Goal: Information Seeking & Learning: Learn about a topic

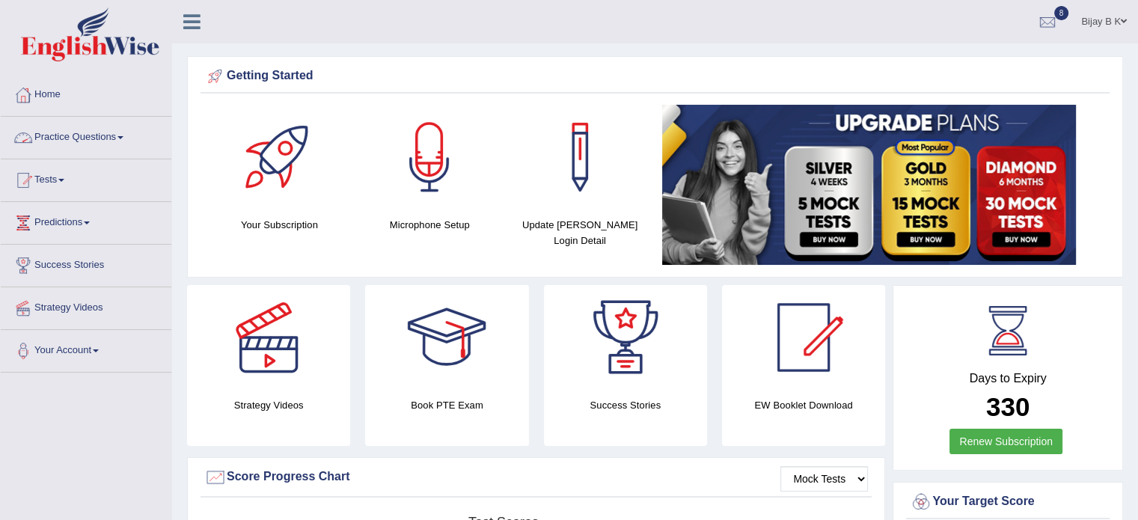
click at [81, 133] on link "Practice Questions" at bounding box center [86, 135] width 171 height 37
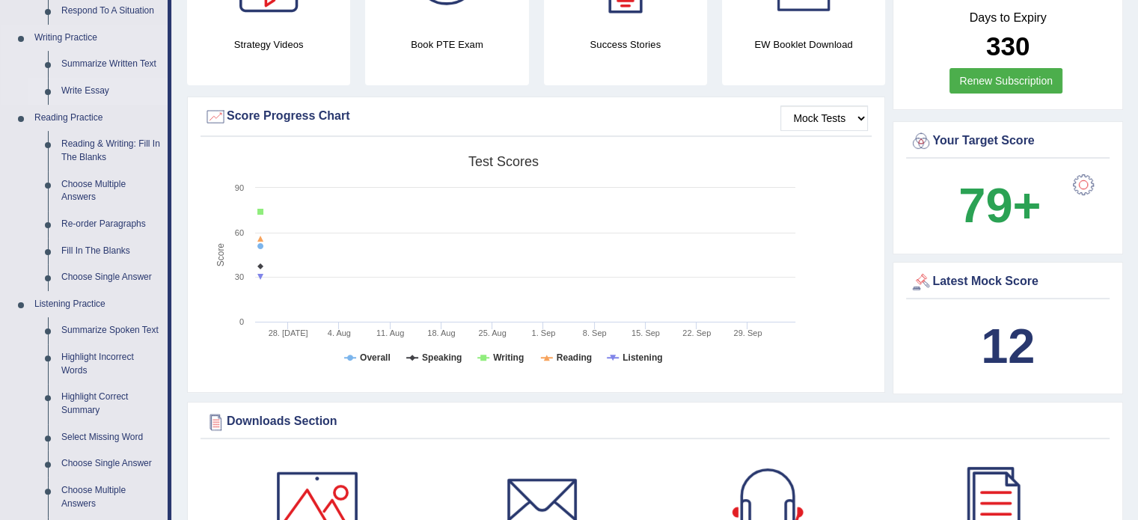
scroll to position [359, 0]
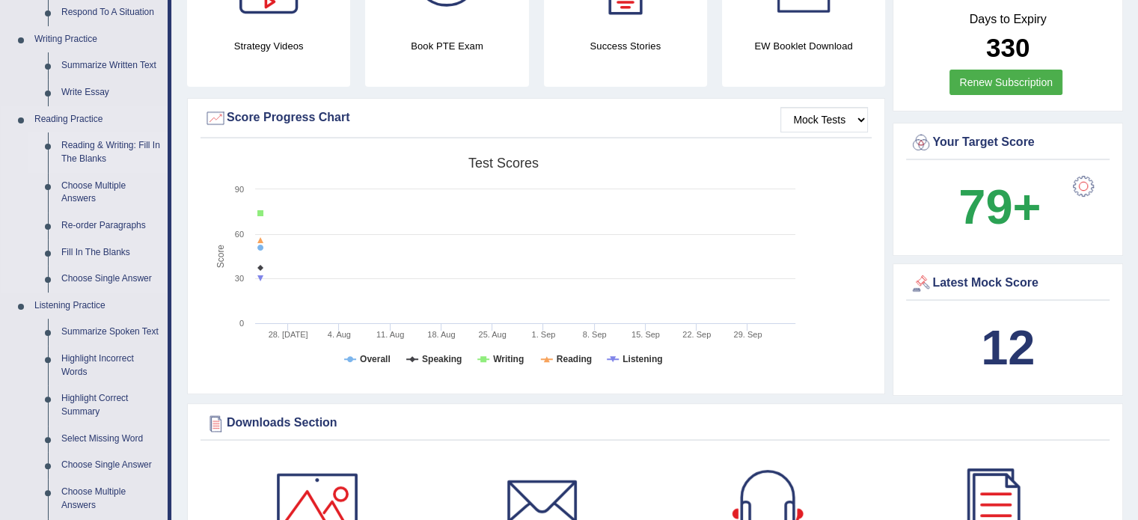
click at [77, 148] on link "Reading & Writing: Fill In The Blanks" at bounding box center [111, 152] width 113 height 40
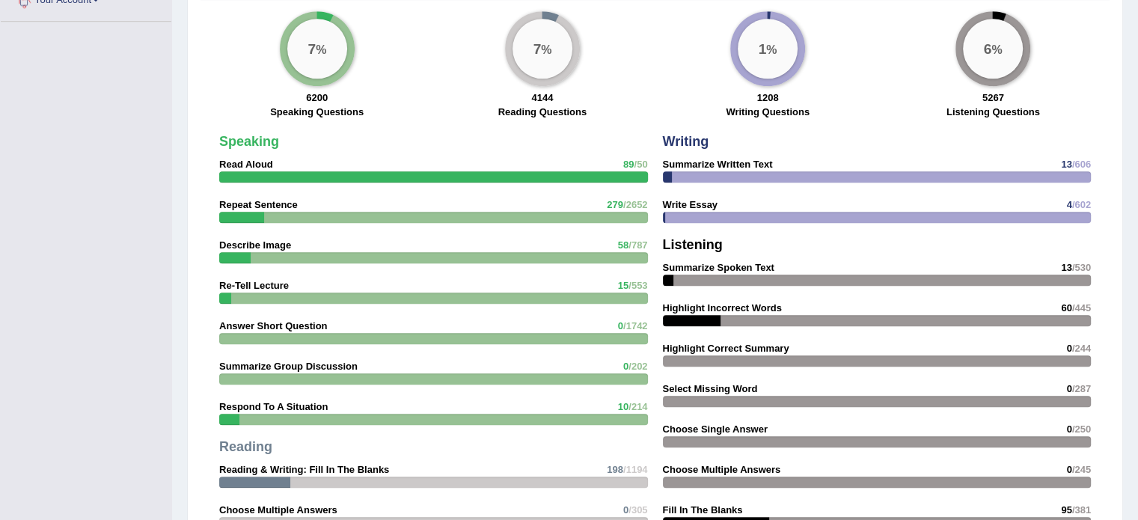
scroll to position [1156, 0]
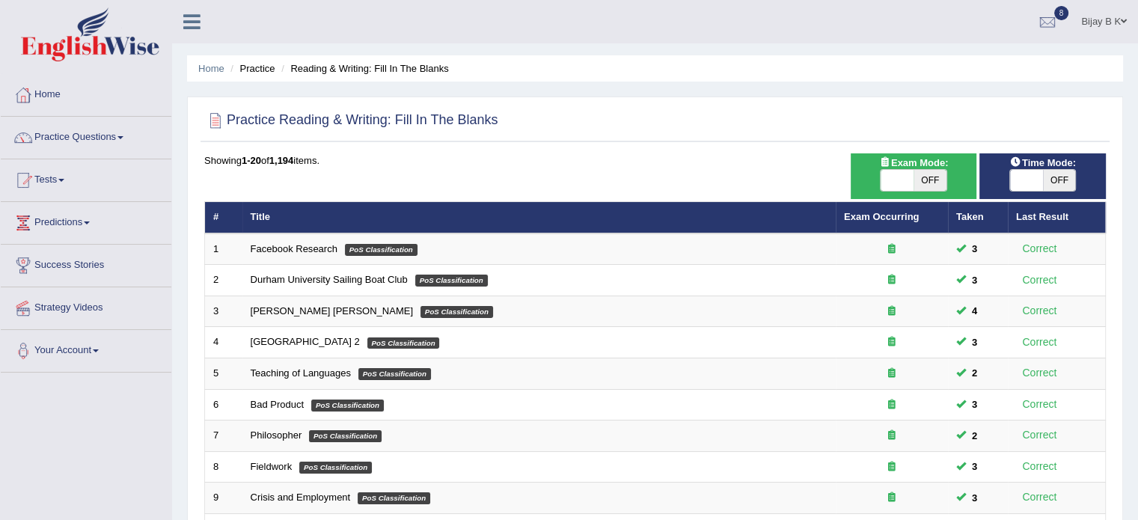
click at [924, 179] on span "OFF" at bounding box center [930, 180] width 33 height 21
checkbox input "true"
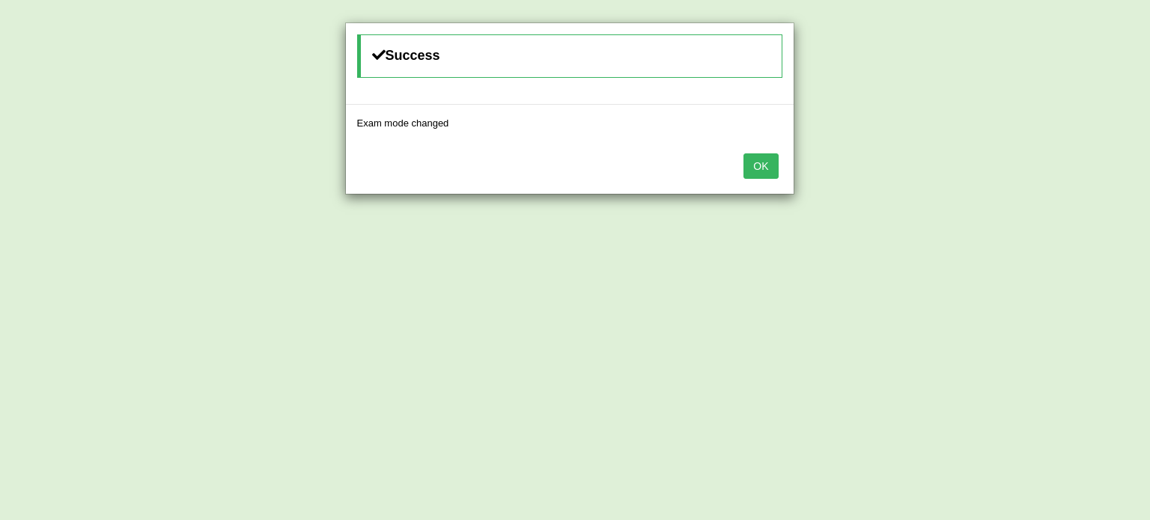
click at [753, 168] on button "OK" at bounding box center [760, 165] width 34 height 25
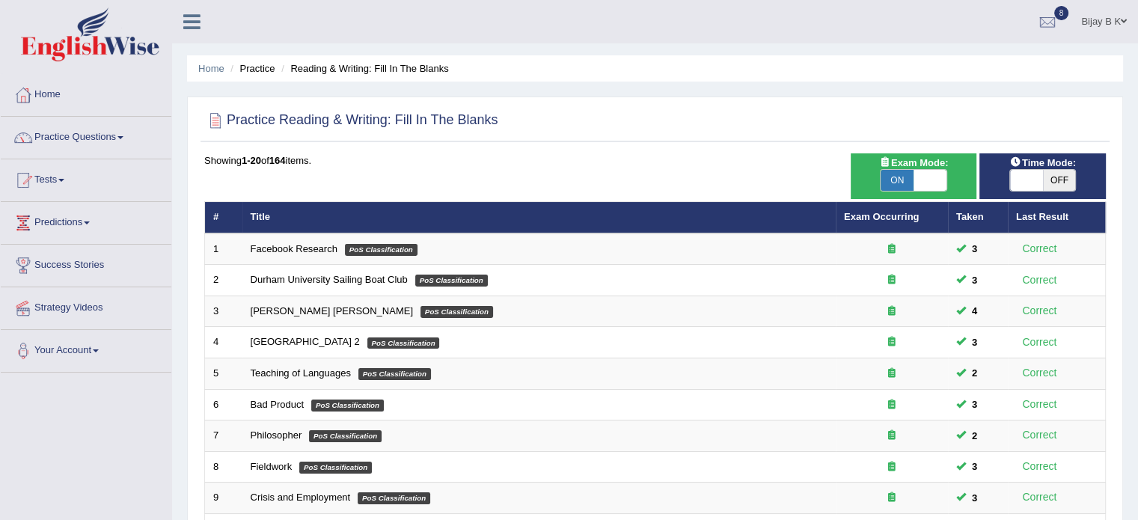
click at [1048, 179] on span "OFF" at bounding box center [1059, 180] width 33 height 21
checkbox input "true"
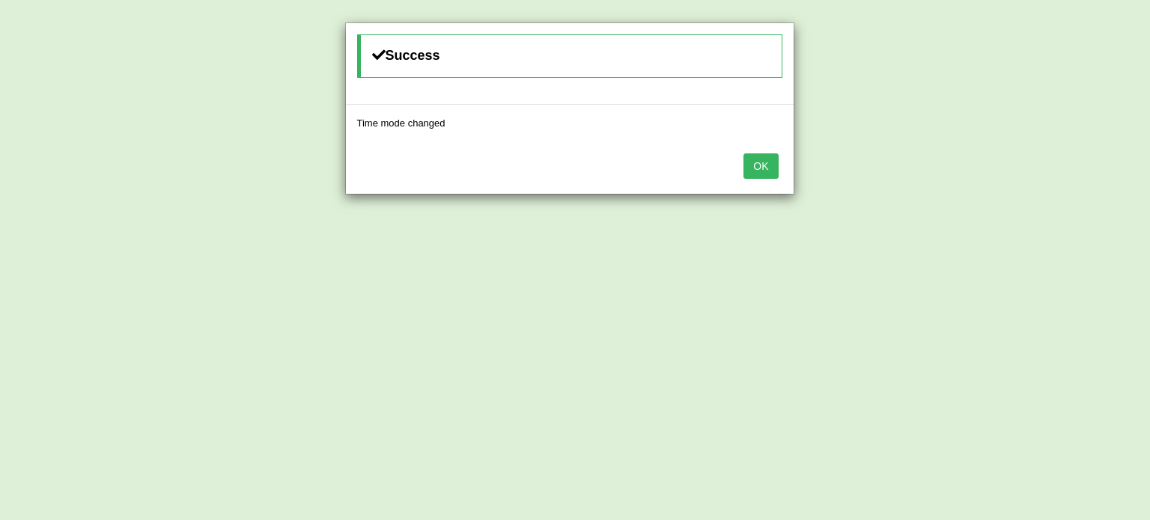
click at [758, 160] on button "OK" at bounding box center [760, 165] width 34 height 25
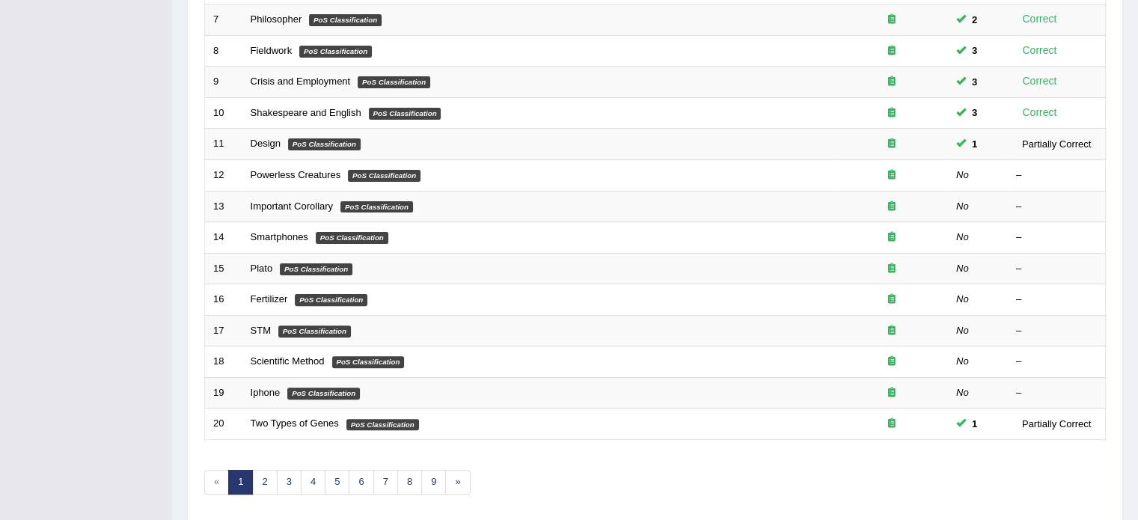
scroll to position [419, 0]
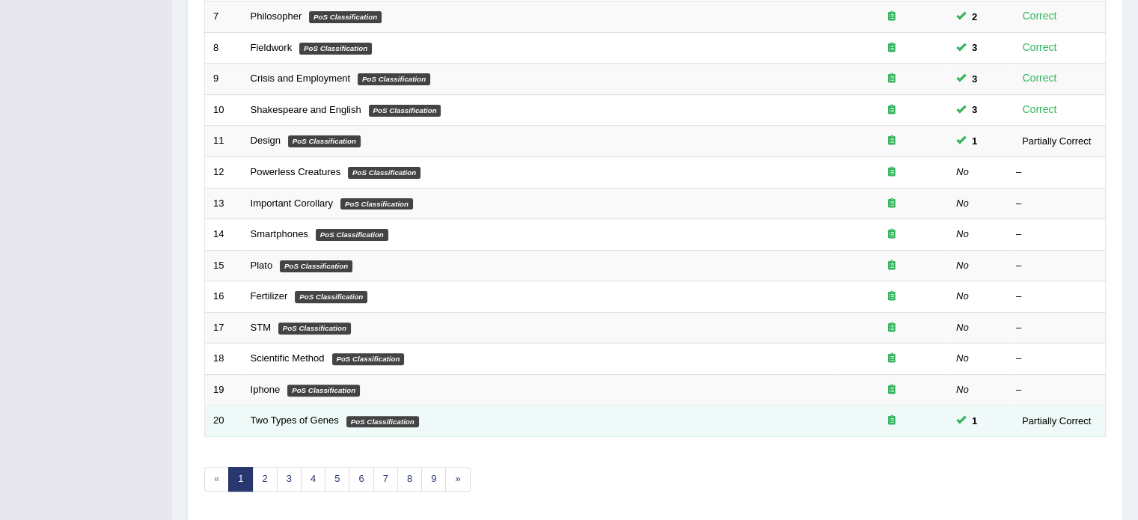
click at [233, 418] on td "20" at bounding box center [223, 421] width 37 height 31
click at [296, 421] on link "Two Types of Genes" at bounding box center [295, 420] width 88 height 11
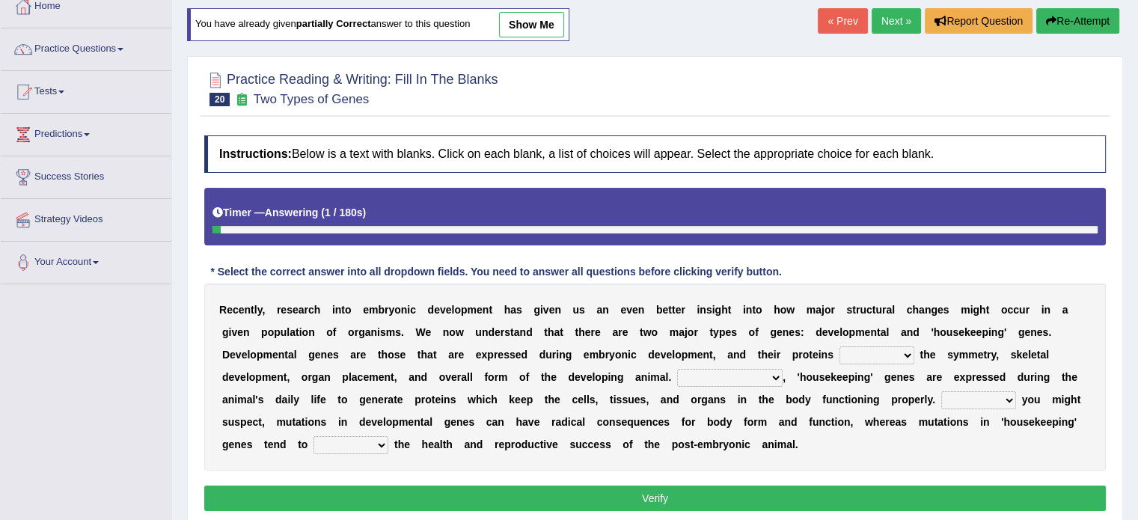
scroll to position [90, 0]
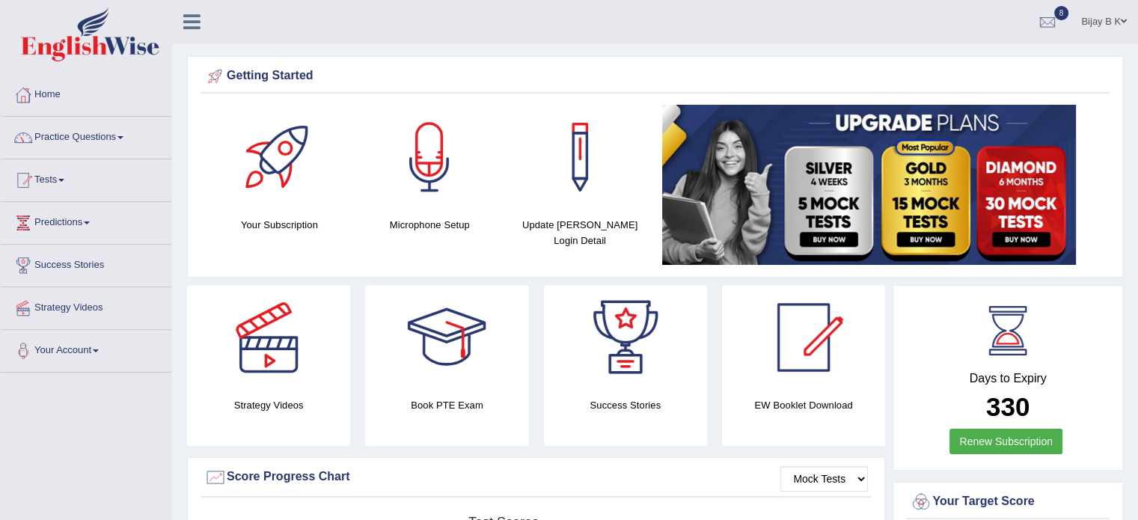
click at [99, 125] on link "Practice Questions" at bounding box center [86, 135] width 171 height 37
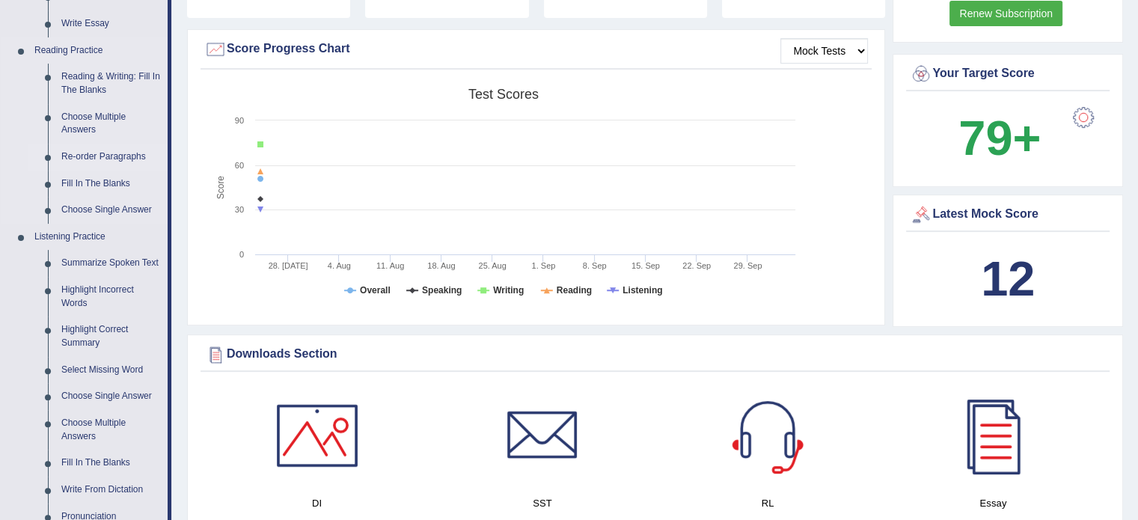
scroll to position [389, 0]
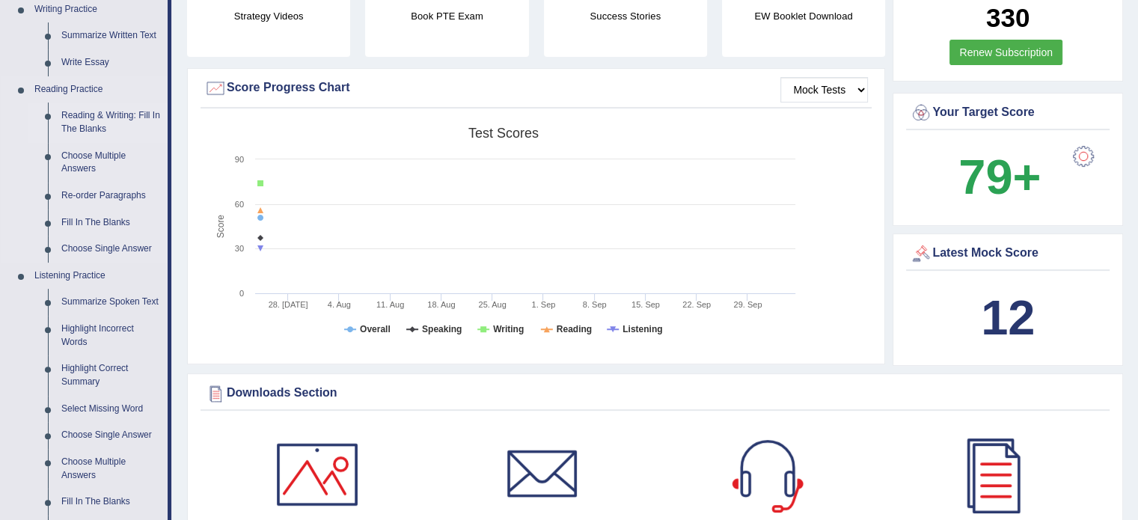
click at [118, 115] on link "Reading & Writing: Fill In The Blanks" at bounding box center [111, 123] width 113 height 40
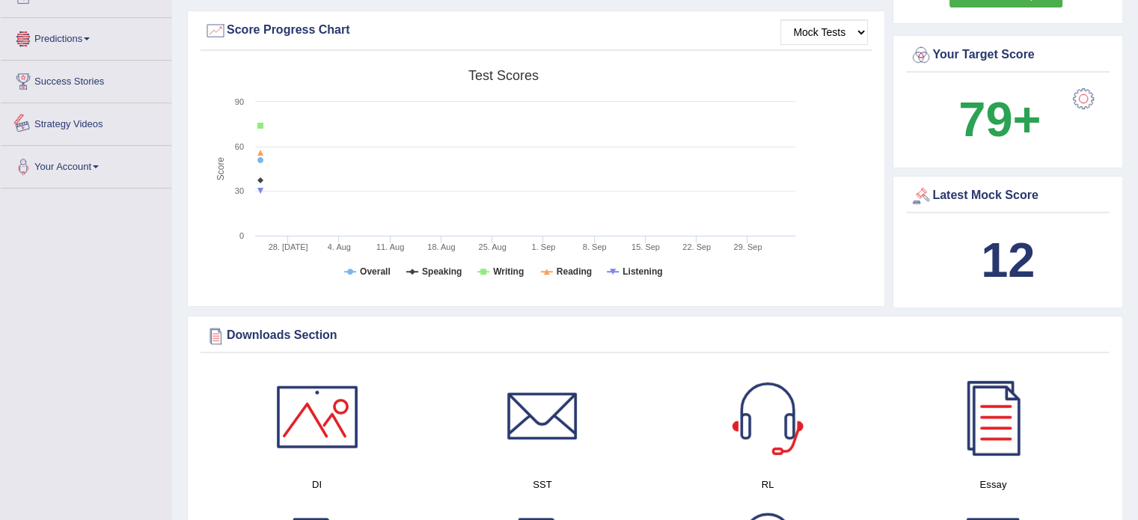
scroll to position [983, 0]
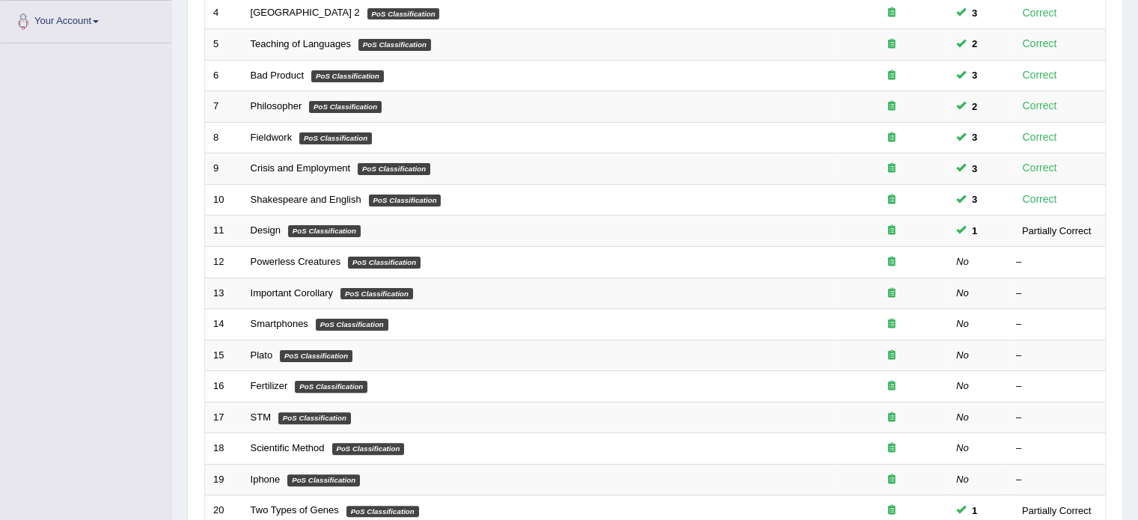
scroll to position [359, 0]
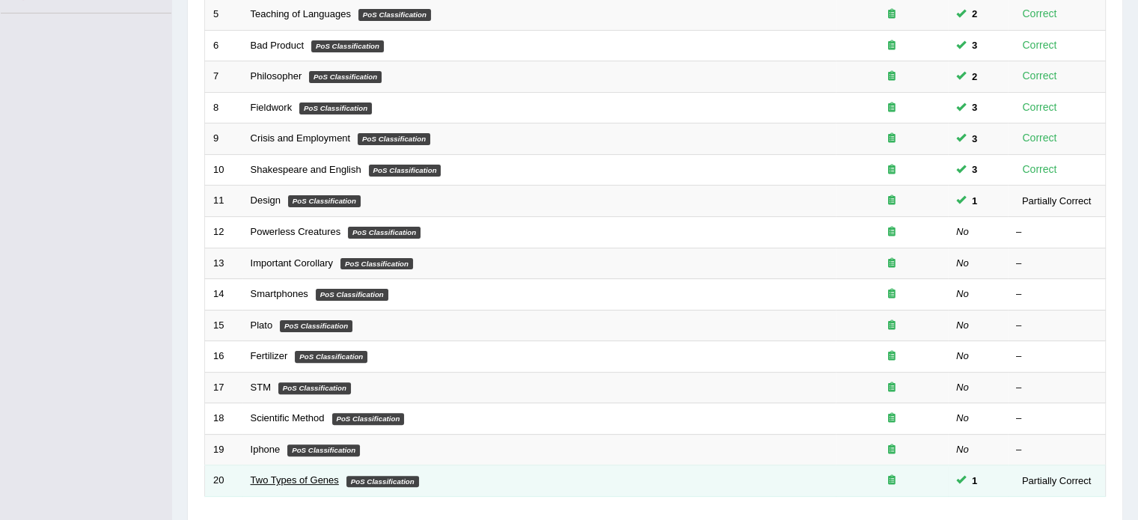
click at [278, 474] on link "Two Types of Genes" at bounding box center [295, 479] width 88 height 11
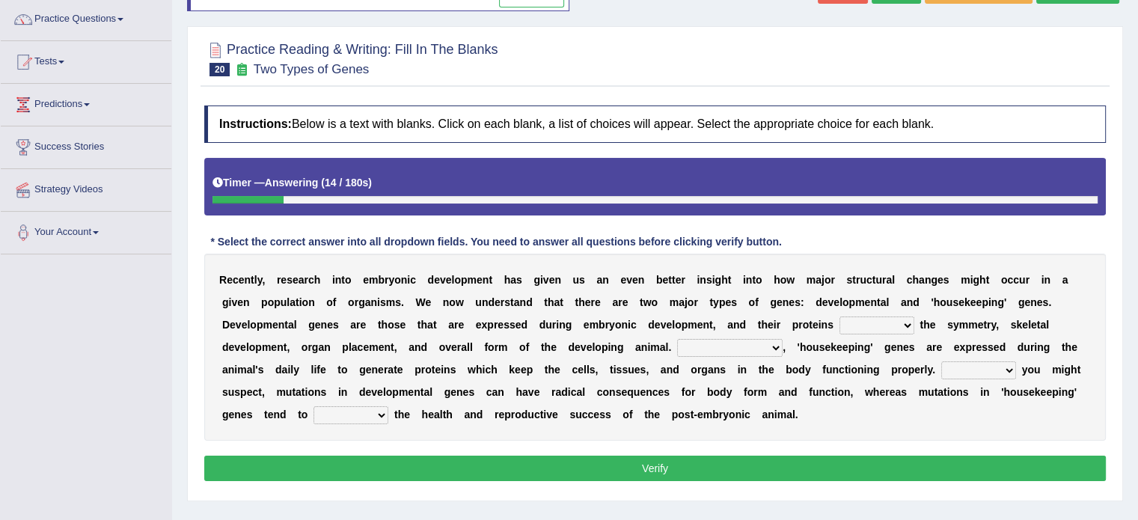
scroll to position [120, 0]
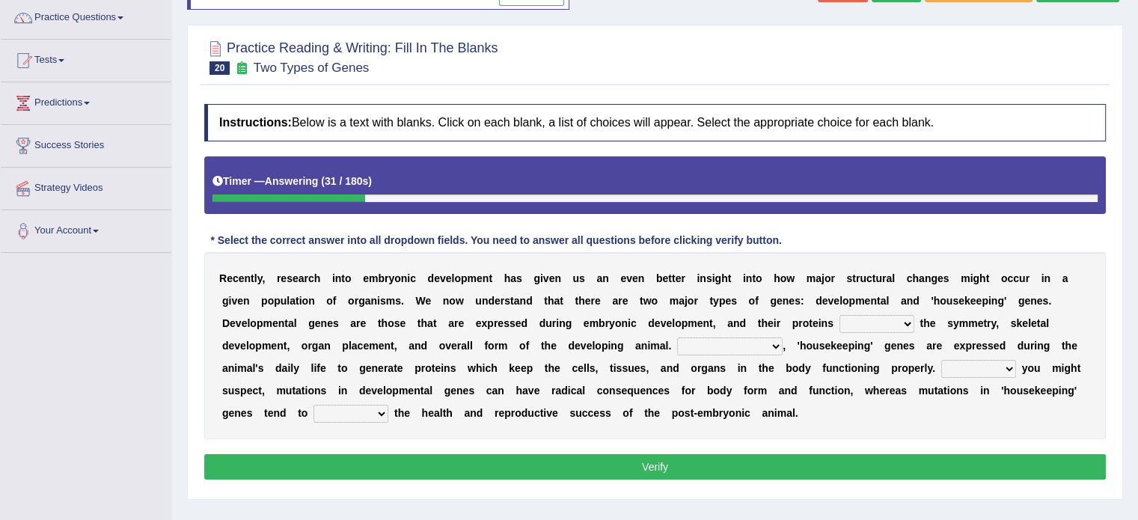
click at [885, 317] on select "push control hold elevate" at bounding box center [877, 324] width 75 height 18
select select "elevate"
click at [840, 315] on select "push control hold elevate" at bounding box center [877, 324] width 75 height 18
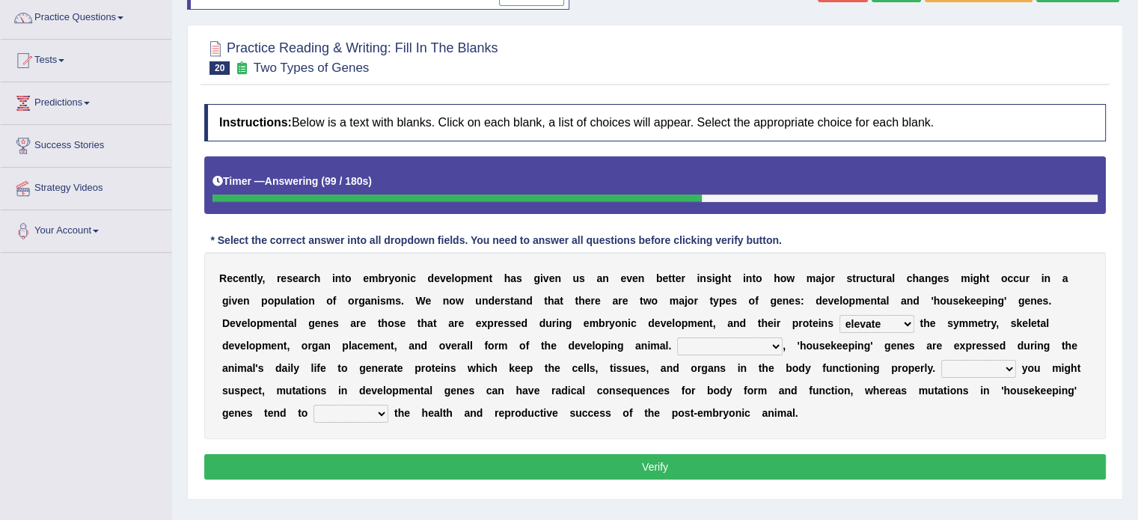
click at [736, 341] on select "Correspondingly Inclusively Conversely In contrast" at bounding box center [730, 347] width 106 height 18
select select "Conversely"
click at [677, 338] on select "Correspondingly Inclusively Conversely In contrast" at bounding box center [730, 347] width 106 height 18
click at [338, 414] on select "affect effect interrupt defect" at bounding box center [351, 414] width 75 height 18
select select "effect"
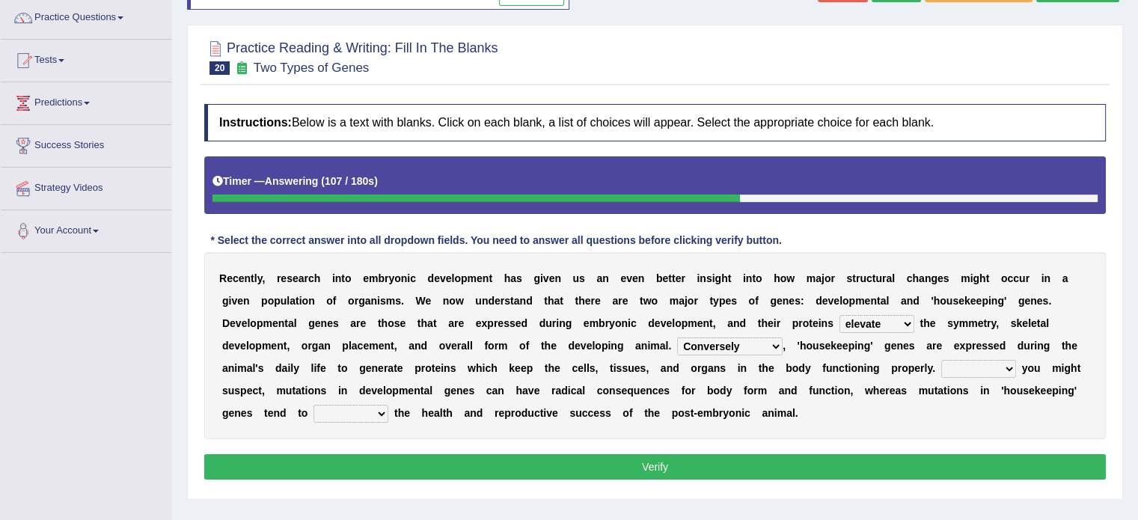
click at [314, 405] on select "affect effect interrupt defect" at bounding box center [351, 414] width 75 height 18
click at [443, 457] on button "Verify" at bounding box center [655, 466] width 902 height 25
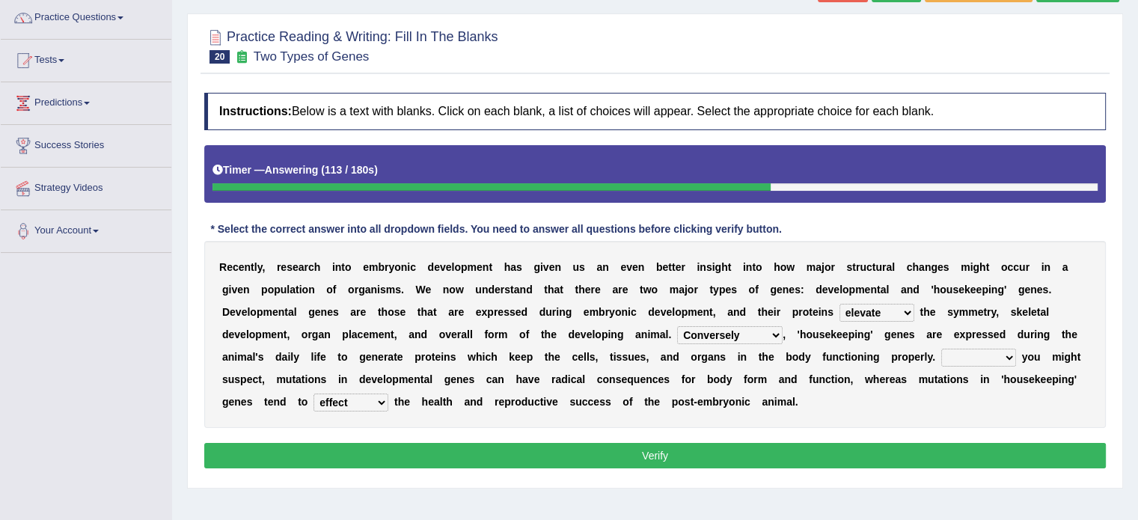
click at [608, 451] on button "Verify" at bounding box center [655, 455] width 902 height 25
click at [957, 349] on select "For As With Within" at bounding box center [978, 358] width 75 height 18
select select "As"
click at [941, 349] on select "For As With Within" at bounding box center [978, 358] width 75 height 18
click at [892, 461] on button "Verify" at bounding box center [655, 455] width 902 height 25
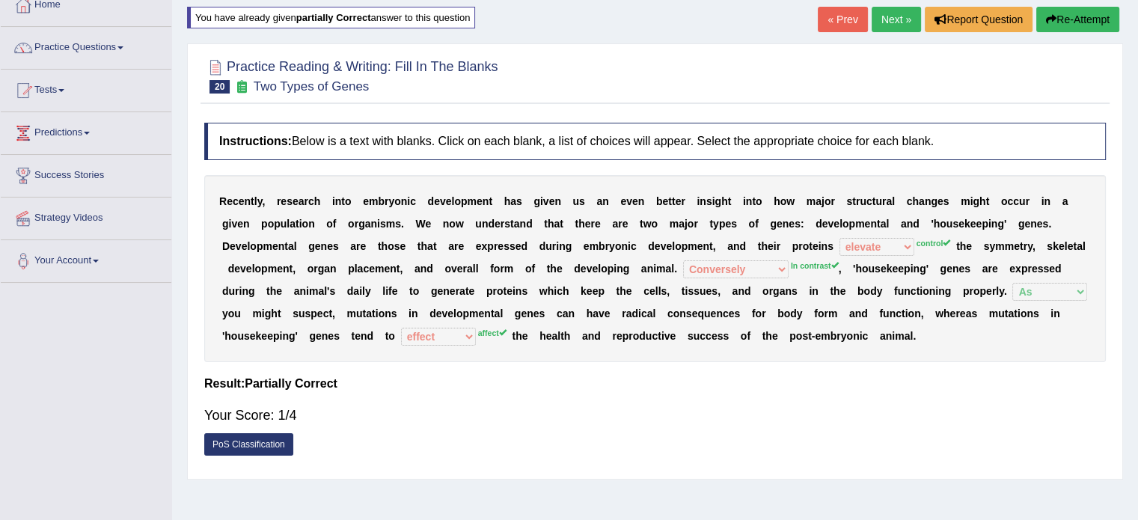
scroll to position [60, 0]
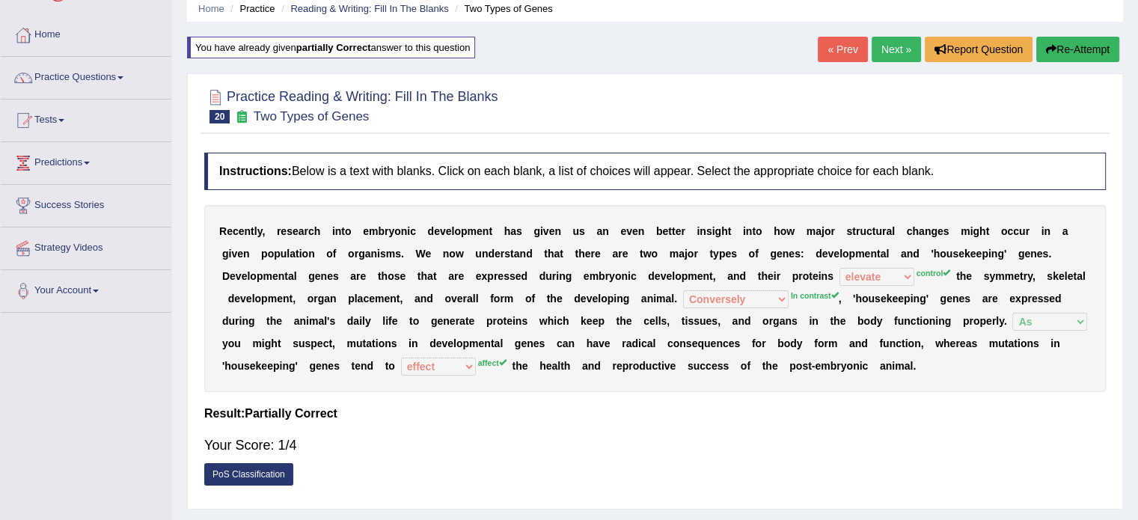
click at [1063, 37] on button "Re-Attempt" at bounding box center [1078, 49] width 83 height 25
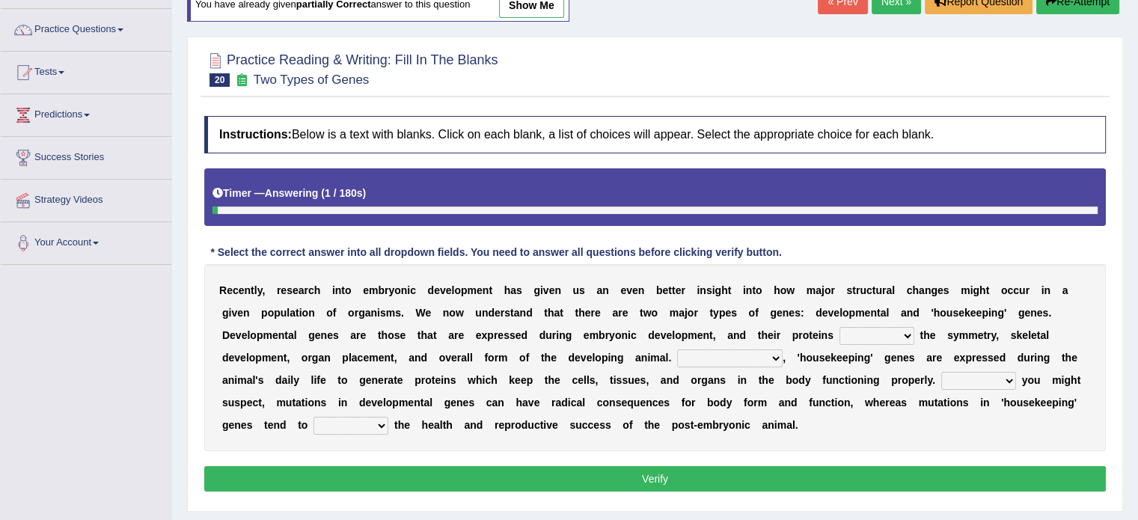
scroll to position [120, 0]
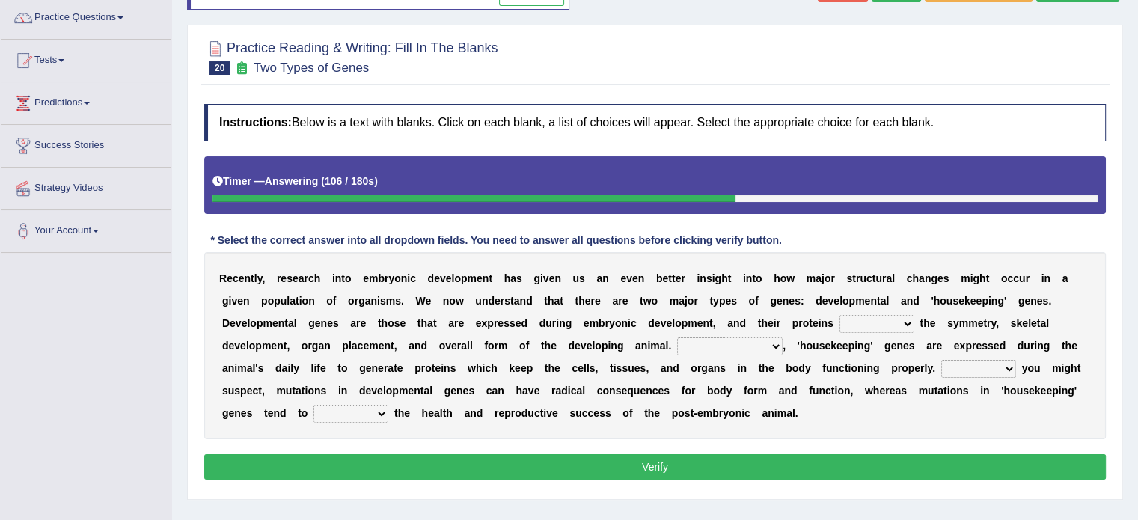
click at [846, 322] on select "push control hold elevate" at bounding box center [877, 324] width 75 height 18
select select "control"
click at [840, 315] on select "push control hold elevate" at bounding box center [877, 324] width 75 height 18
click at [706, 338] on select "Correspondingly Inclusively Conversely In contrast" at bounding box center [730, 347] width 106 height 18
select select "In contrast"
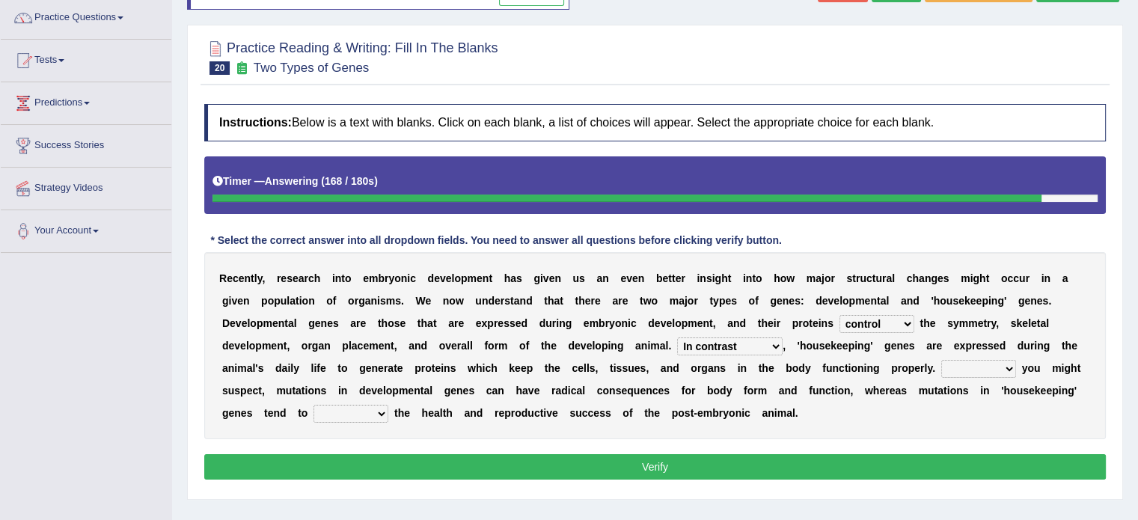
click at [677, 338] on select "Correspondingly Inclusively Conversely In contrast" at bounding box center [730, 347] width 106 height 18
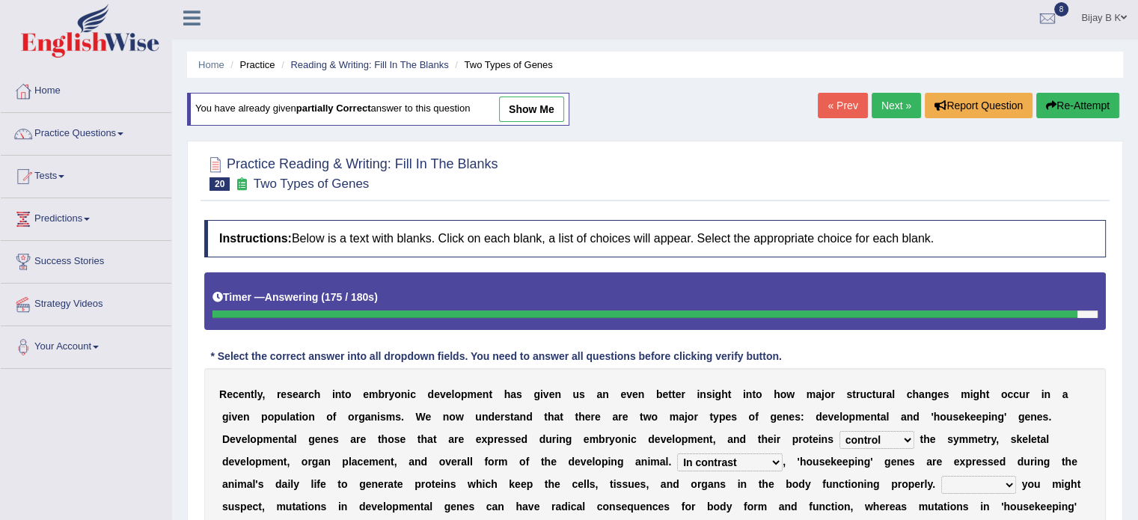
scroll to position [0, 0]
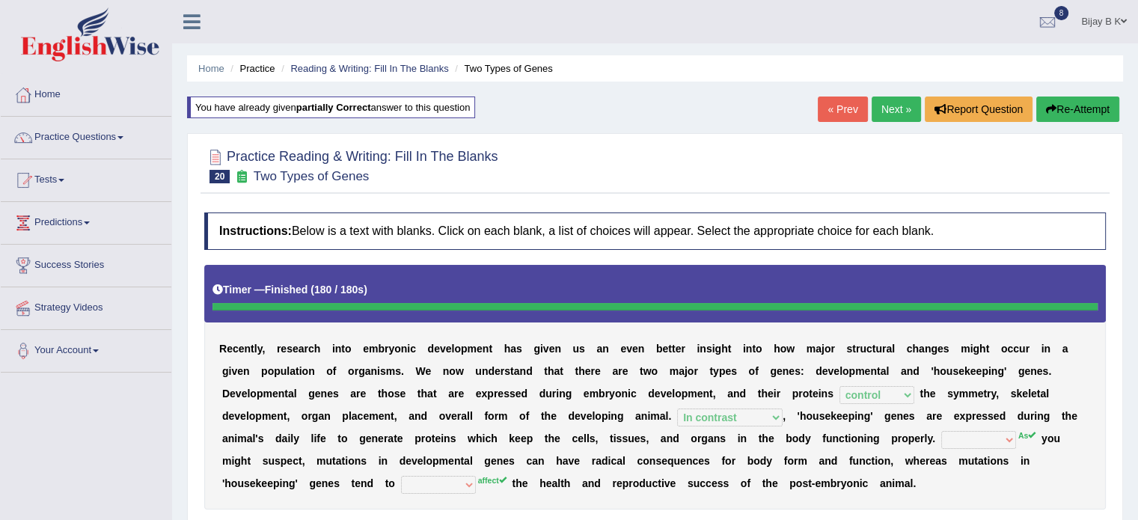
click at [843, 106] on link "« Prev" at bounding box center [842, 109] width 49 height 25
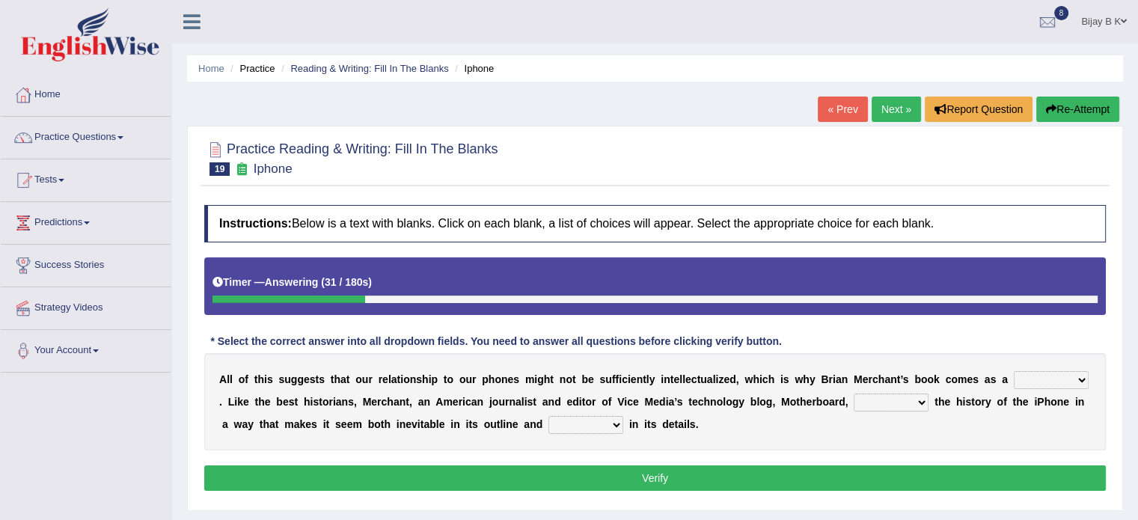
click at [1048, 374] on select "privilege relief demotion flash" at bounding box center [1051, 380] width 75 height 18
select select "privilege"
click at [1014, 371] on select "privilege relief demotion flash" at bounding box center [1051, 380] width 75 height 18
drag, startPoint x: 844, startPoint y: 398, endPoint x: 898, endPoint y: 398, distance: 53.9
click at [898, 398] on div "A l l o f t h i s s u g g e s t s t h a t o u r r e l a t i o n s h i p t o o u…" at bounding box center [655, 401] width 902 height 97
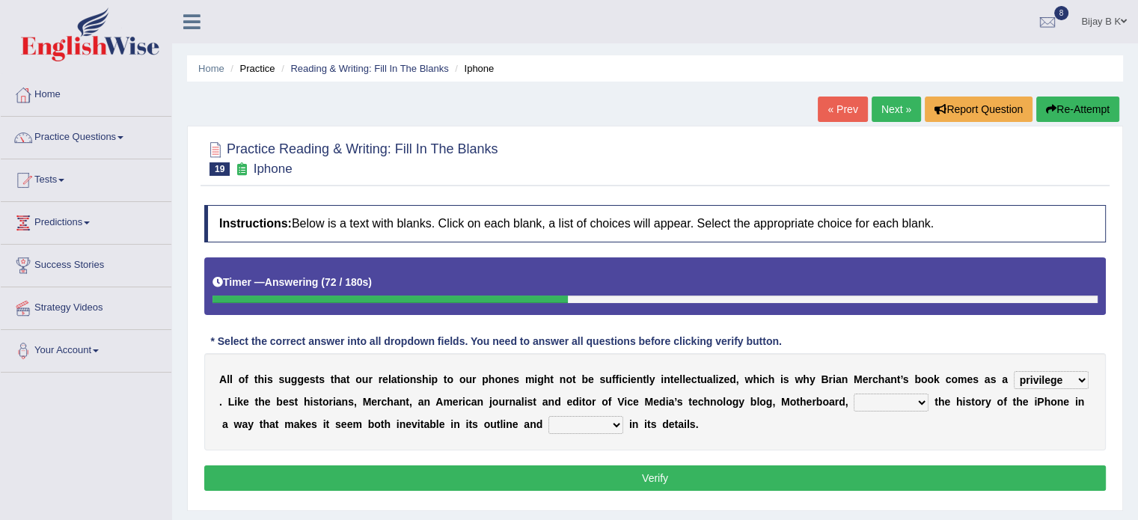
click at [898, 398] on select "enriches unpacks detours contorts" at bounding box center [891, 403] width 75 height 18
select select "enriches"
click at [854, 394] on select "enriches unpacks detours contorts" at bounding box center [891, 403] width 75 height 18
click at [591, 412] on div "A l l o f t h i s s u g g e s t s t h a t o u r r e l a t i o n s h i p t o o u…" at bounding box center [655, 401] width 902 height 97
click at [593, 416] on select "surprises surprised surprising surprise" at bounding box center [586, 425] width 75 height 18
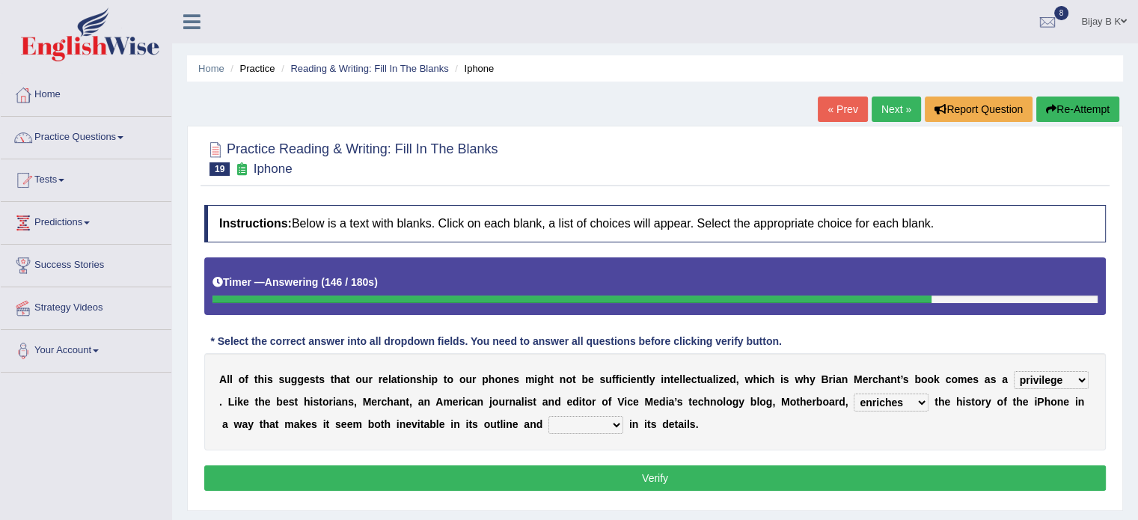
select select "surprise"
click at [549, 416] on select "surprises surprised surprising surprise" at bounding box center [586, 425] width 75 height 18
click at [579, 470] on button "Verify" at bounding box center [655, 477] width 902 height 25
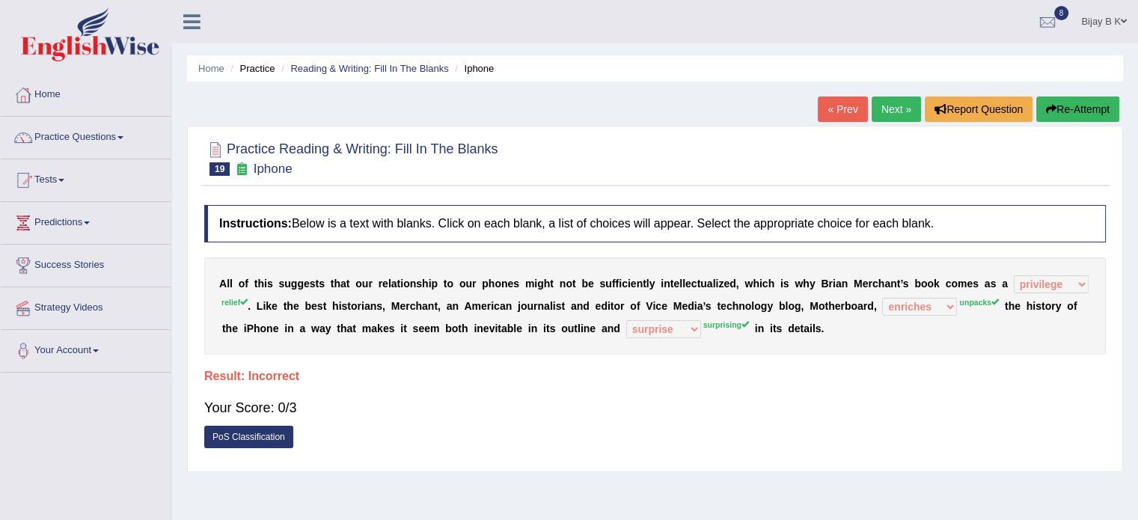
click at [1081, 107] on button "Re-Attempt" at bounding box center [1078, 109] width 83 height 25
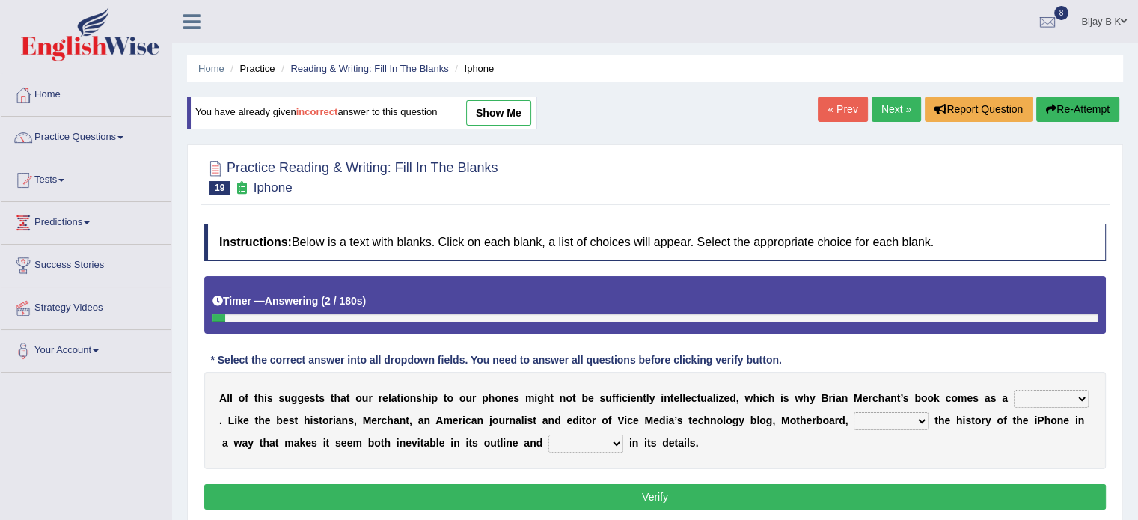
click at [1060, 394] on select "privilege relief demotion flash" at bounding box center [1051, 399] width 75 height 18
select select "relief"
click at [1014, 390] on select "privilege relief demotion flash" at bounding box center [1051, 399] width 75 height 18
click at [898, 419] on select "enriches unpacks detours contorts" at bounding box center [891, 421] width 75 height 18
select select "unpacks"
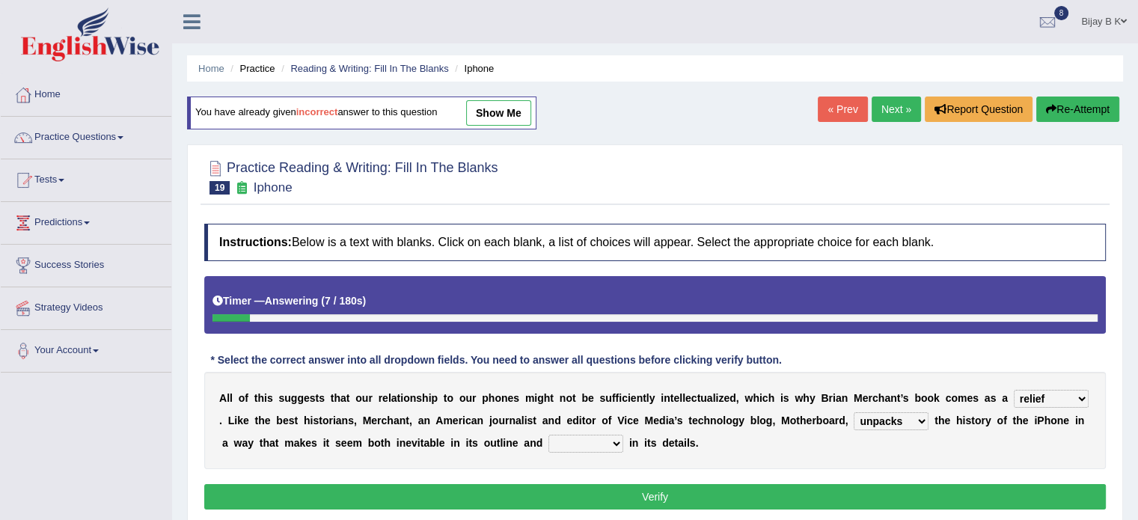
click at [854, 412] on select "enriches unpacks detours contorts" at bounding box center [891, 421] width 75 height 18
click at [567, 436] on select "surprises surprised surprising surprise" at bounding box center [586, 444] width 75 height 18
select select "surprising"
click at [549, 435] on select "surprises surprised surprising surprise" at bounding box center [586, 444] width 75 height 18
click at [612, 489] on button "Verify" at bounding box center [655, 496] width 902 height 25
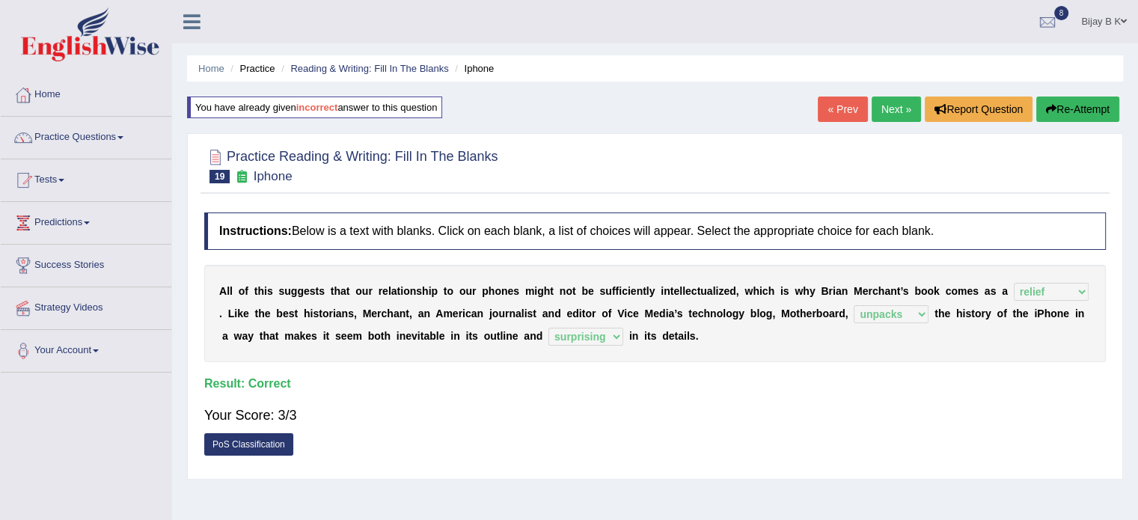
click at [887, 105] on link "Next »" at bounding box center [896, 109] width 49 height 25
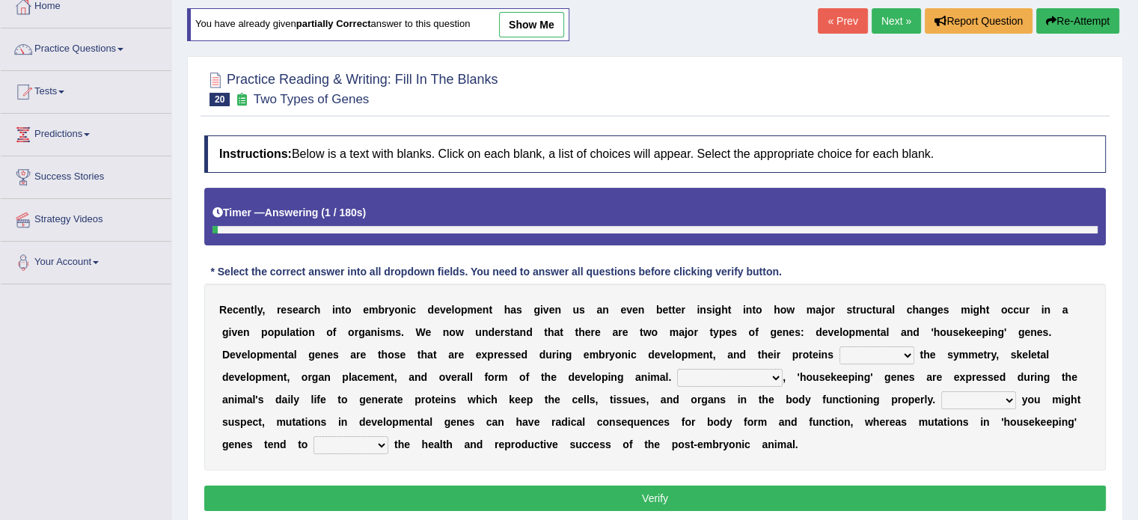
scroll to position [120, 0]
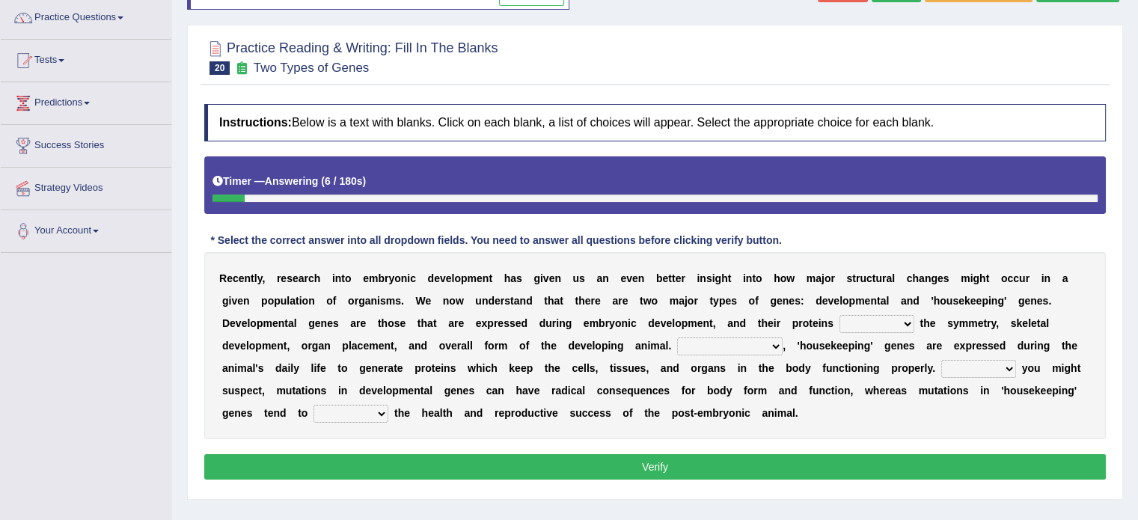
click at [868, 326] on select "push control hold elevate" at bounding box center [877, 324] width 75 height 18
select select "control"
click at [840, 315] on select "push control hold elevate" at bounding box center [877, 324] width 75 height 18
click at [730, 343] on select "Correspondingly Inclusively Conversely In contrast" at bounding box center [730, 347] width 106 height 18
click at [757, 448] on div "Instructions: Below is a text with blanks. Click on each blank, a list of choic…" at bounding box center [655, 294] width 909 height 395
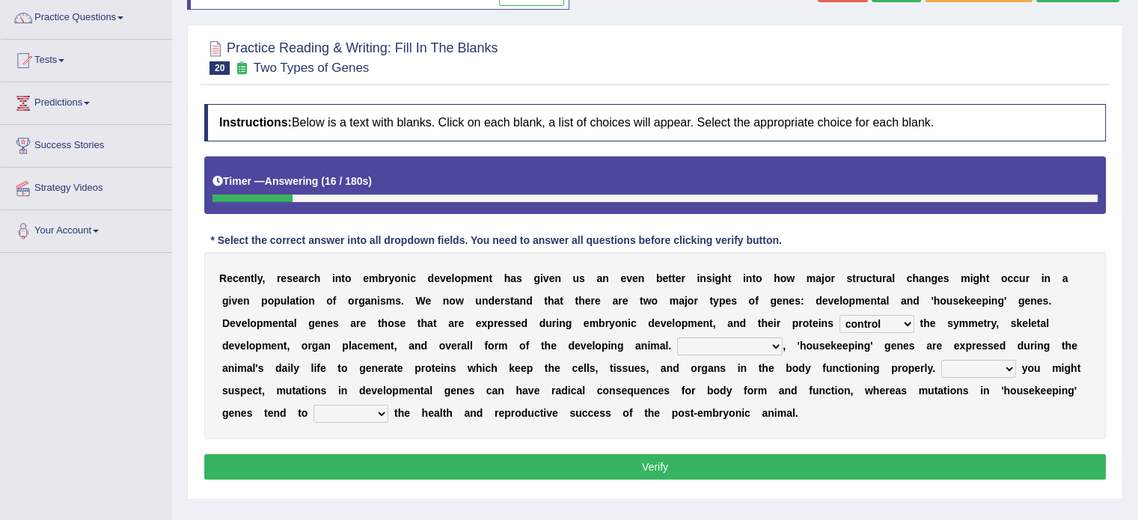
click at [731, 339] on select "Correspondingly Inclusively Conversely In contrast" at bounding box center [730, 347] width 106 height 18
select select "In contrast"
click at [677, 338] on select "Correspondingly Inclusively Conversely In contrast" at bounding box center [730, 347] width 106 height 18
click at [956, 364] on select "For As With Within" at bounding box center [978, 369] width 75 height 18
select select "As"
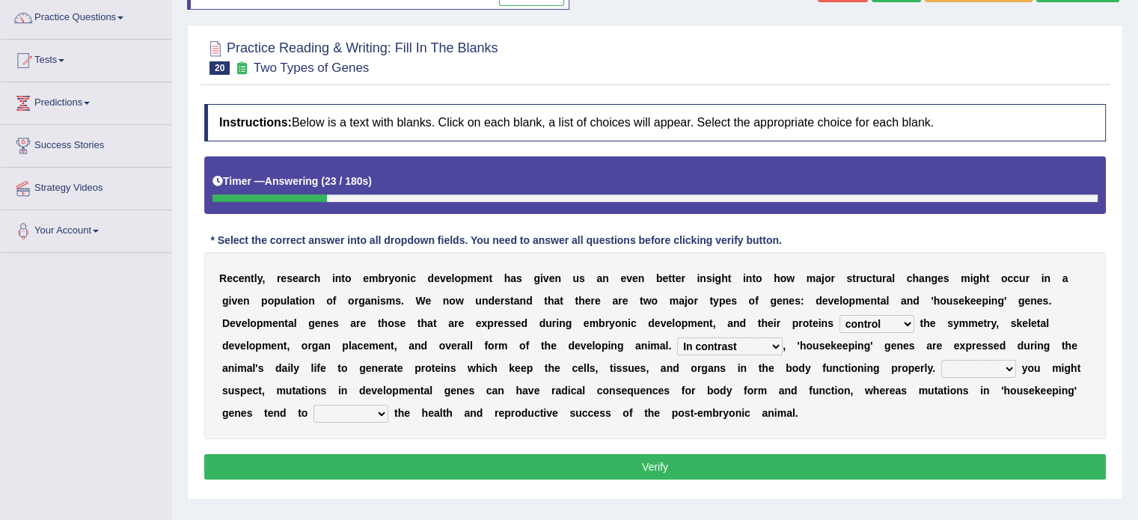
click at [941, 360] on select "For As With Within" at bounding box center [978, 369] width 75 height 18
click at [344, 412] on select "affect effect interrupt defect" at bounding box center [351, 414] width 75 height 18
select select "affect"
click at [314, 405] on select "affect effect interrupt defect" at bounding box center [351, 414] width 75 height 18
click at [353, 406] on select "affect effect interrupt defect" at bounding box center [351, 414] width 75 height 18
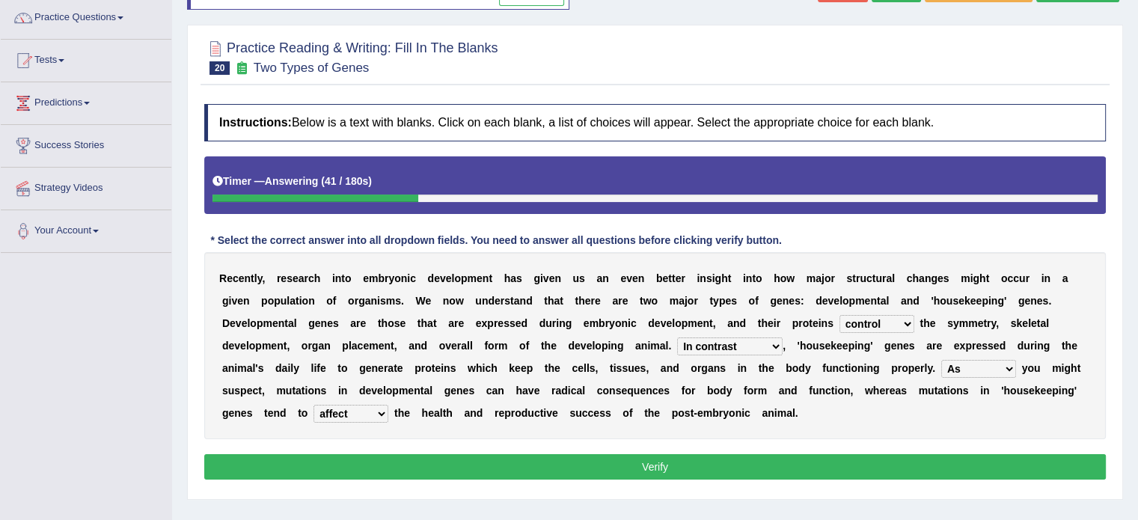
click at [458, 454] on button "Verify" at bounding box center [655, 466] width 902 height 25
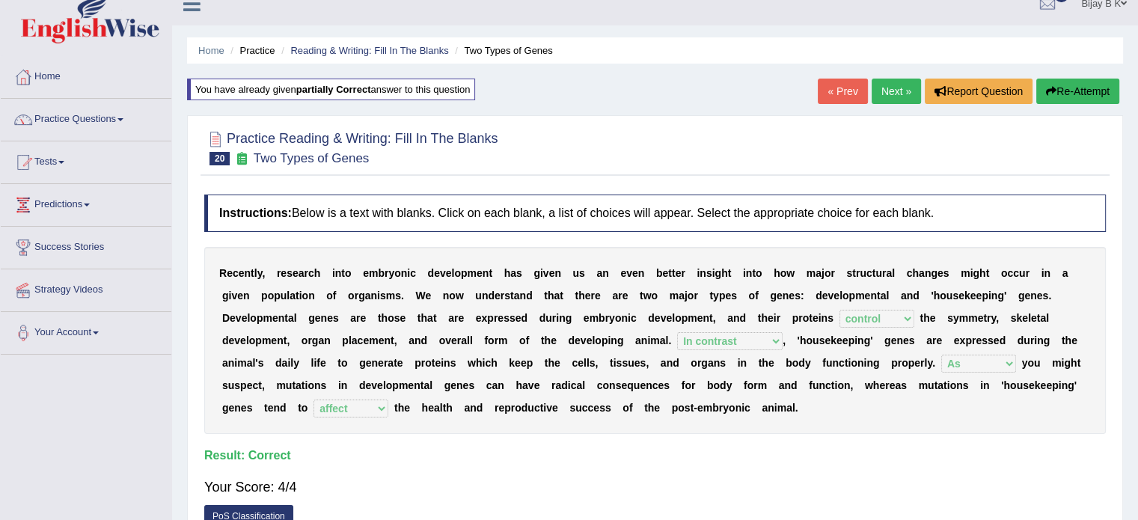
scroll to position [0, 0]
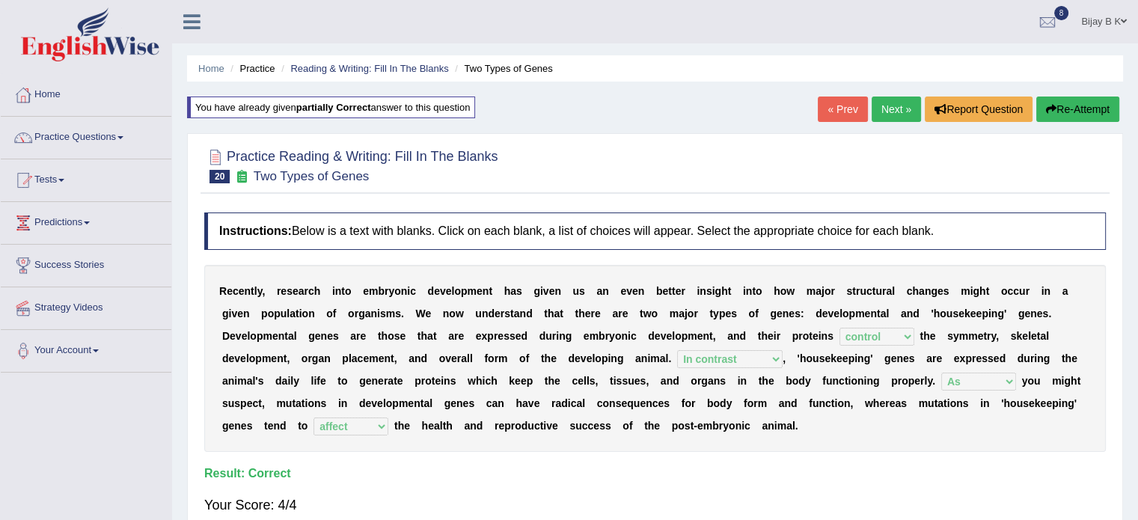
click at [832, 118] on link "« Prev" at bounding box center [842, 109] width 49 height 25
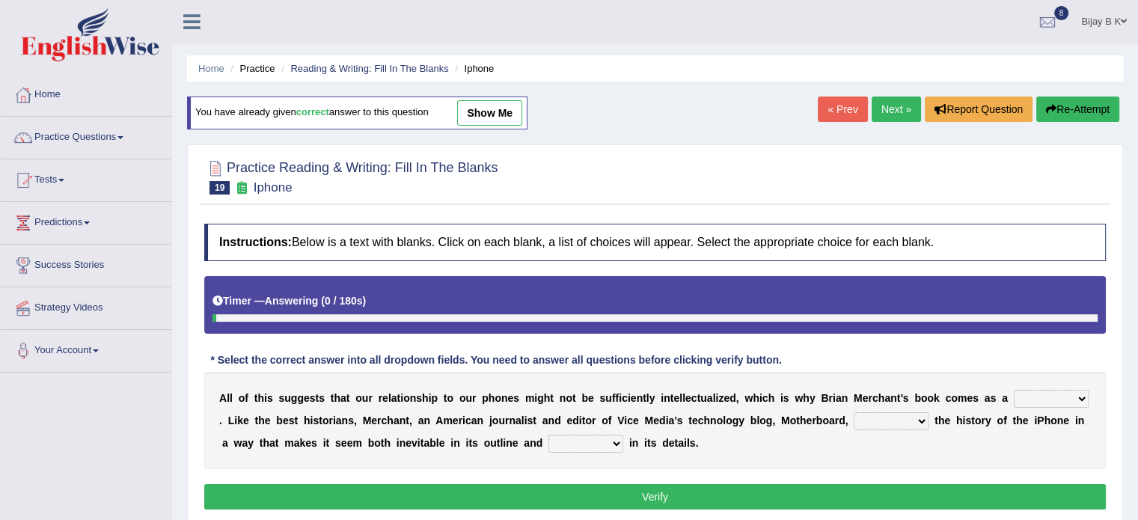
click at [832, 118] on link "« Prev" at bounding box center [842, 109] width 49 height 25
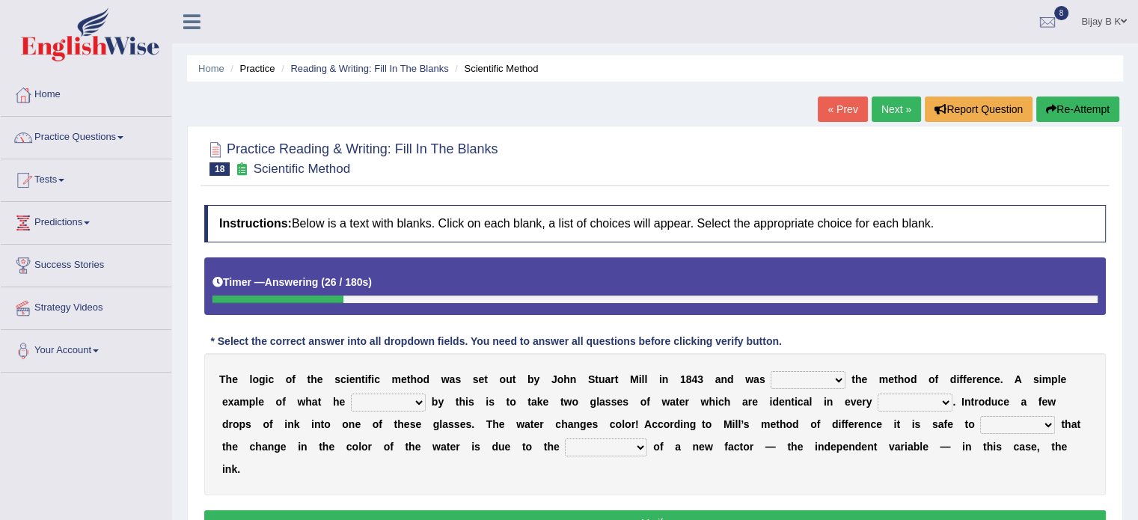
click at [795, 373] on select "pointed claimed demanded named" at bounding box center [808, 380] width 75 height 18
click at [883, 346] on div "Instructions: Below is a text with blanks. Click on each blank, a list of choic…" at bounding box center [655, 373] width 909 height 350
click at [814, 381] on select "pointed claimed demanded named" at bounding box center [808, 380] width 75 height 18
select select "named"
click at [771, 371] on select "pointed claimed demanded named" at bounding box center [808, 380] width 75 height 18
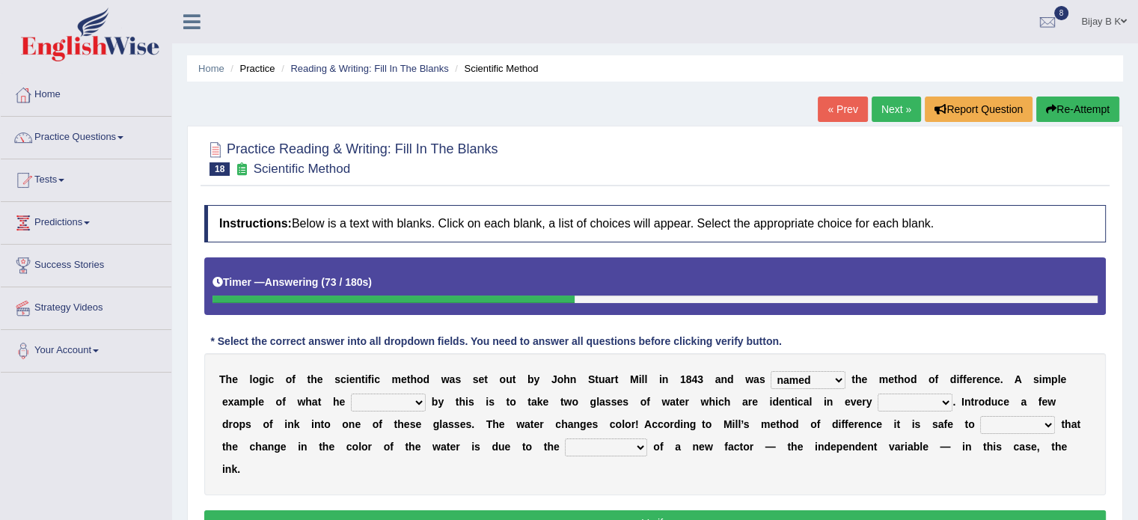
click at [909, 394] on select "thought identity measure respect" at bounding box center [915, 403] width 75 height 18
click at [409, 396] on select "capped charged found meant" at bounding box center [388, 403] width 75 height 18
select select "found"
click at [351, 394] on select "capped charged found meant" at bounding box center [388, 403] width 75 height 18
click at [904, 395] on select "thought identity measure respect" at bounding box center [915, 403] width 75 height 18
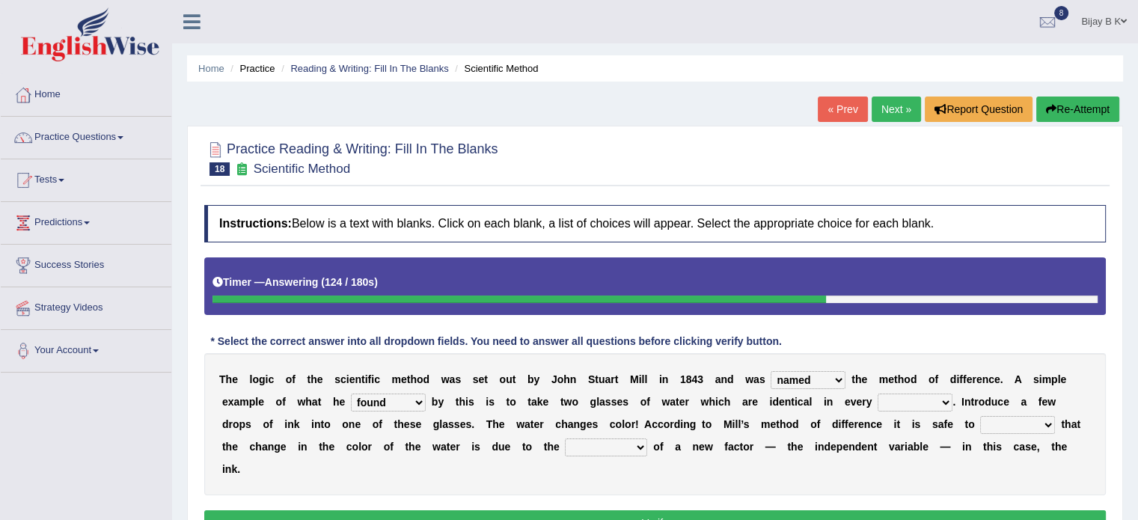
click at [878, 394] on select "thought identity measure respect" at bounding box center [915, 403] width 75 height 18
click at [927, 394] on select "thought identity measure respect" at bounding box center [915, 403] width 75 height 18
select select "respect"
click at [878, 394] on select "thought identity measure respect" at bounding box center [915, 403] width 75 height 18
click at [919, 495] on div "Instructions: Below is a text with blanks. Click on each blank, a list of choic…" at bounding box center [655, 373] width 909 height 350
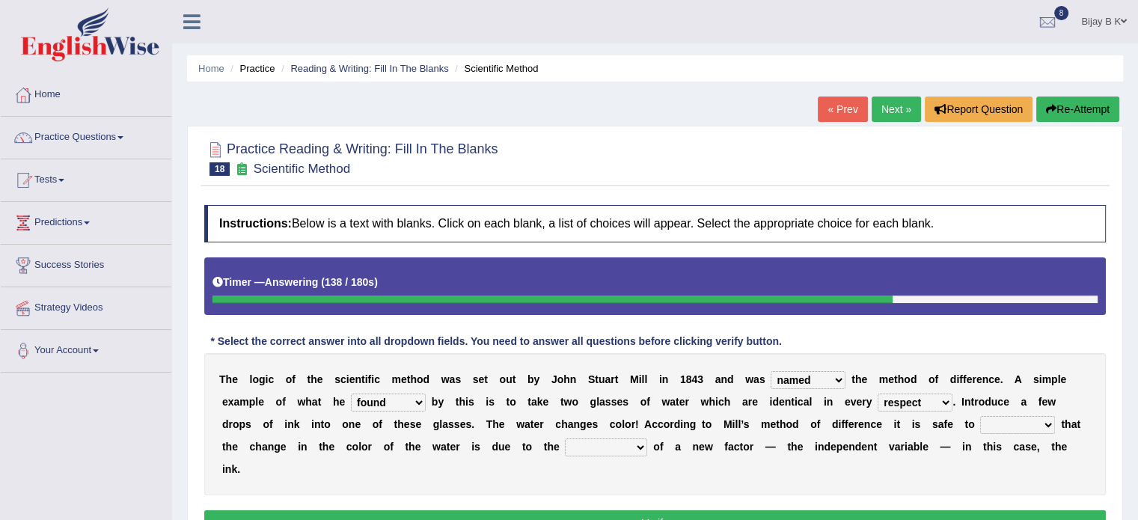
click at [998, 424] on select "assume discuss prefer acclaim" at bounding box center [1017, 425] width 75 height 18
drag, startPoint x: 998, startPoint y: 424, endPoint x: 1003, endPoint y: 454, distance: 30.4
click at [1003, 454] on div "T h e l o g i c o f t h e s c i e n t i f i c m e t h o d w a s s e t o u t b y…" at bounding box center [655, 424] width 902 height 142
drag, startPoint x: 1003, startPoint y: 454, endPoint x: 1000, endPoint y: 427, distance: 27.1
click at [1000, 427] on div "T h e l o g i c o f t h e s c i e n t i f i c m e t h o d w a s s e t o u t b y…" at bounding box center [655, 424] width 902 height 142
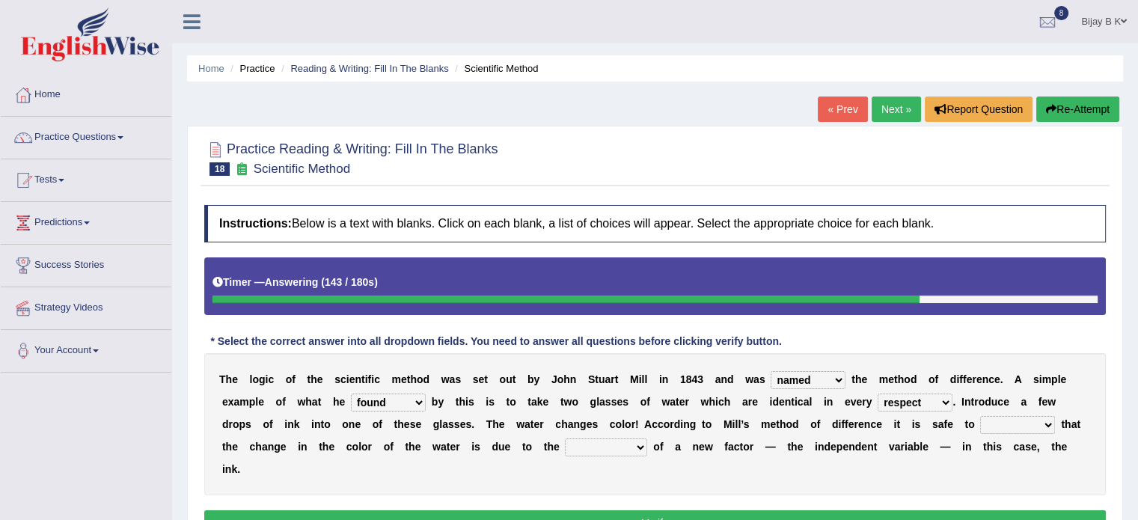
click at [1000, 427] on select "assume discuss prefer acclaim" at bounding box center [1017, 425] width 75 height 18
select select "prefer"
click at [980, 416] on select "assume discuss prefer acclaim" at bounding box center [1017, 425] width 75 height 18
click at [600, 448] on select "introduction magnitude preparation purification" at bounding box center [606, 448] width 82 height 18
click at [565, 439] on select "introduction magnitude preparation purification" at bounding box center [606, 448] width 82 height 18
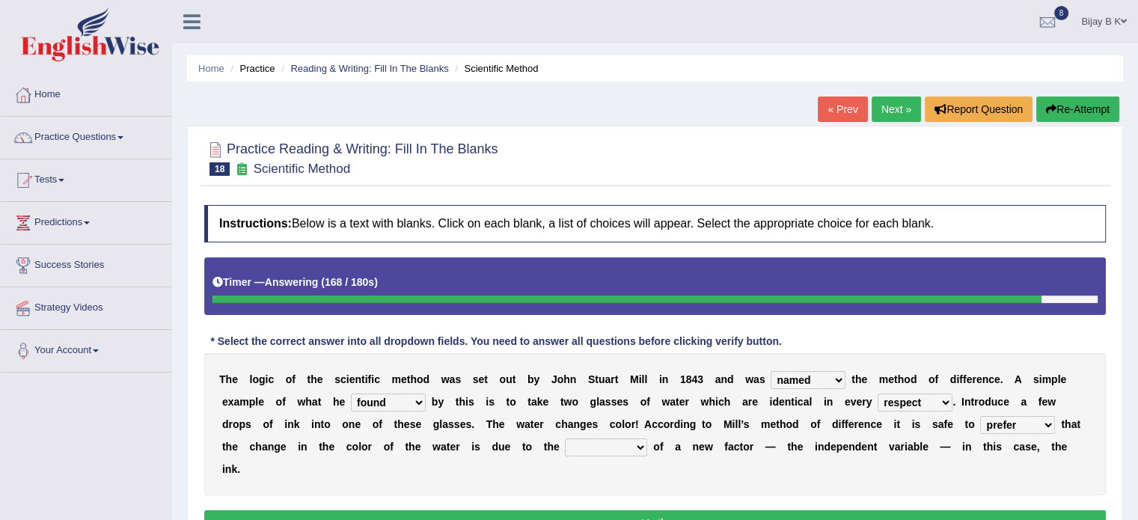
click at [603, 450] on select "introduction magnitude preparation purification" at bounding box center [606, 448] width 82 height 18
select select "introduction"
click at [565, 439] on select "introduction magnitude preparation purification" at bounding box center [606, 448] width 82 height 18
click at [617, 512] on button "Verify" at bounding box center [655, 522] width 902 height 25
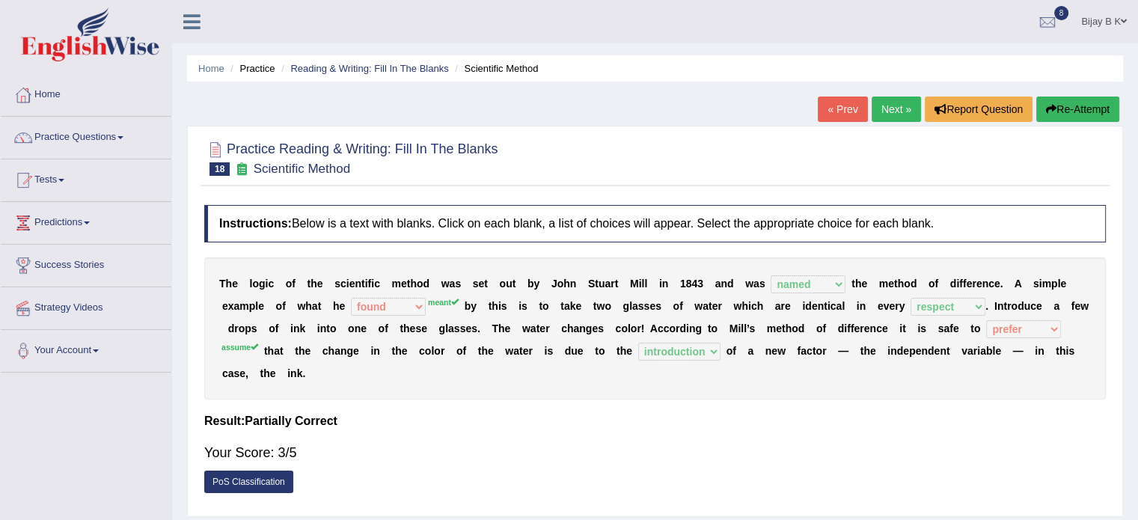
click at [1058, 115] on button "Re-Attempt" at bounding box center [1078, 109] width 83 height 25
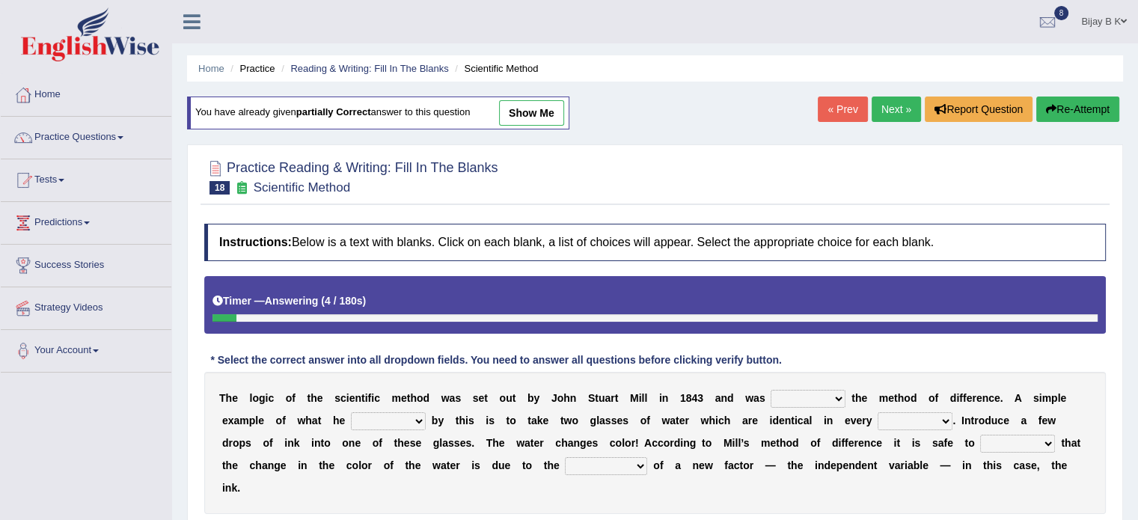
click at [800, 395] on select "pointed claimed demanded named" at bounding box center [808, 399] width 75 height 18
select select "named"
click at [771, 390] on select "pointed claimed demanded named" at bounding box center [808, 399] width 75 height 18
click at [380, 416] on select "capped charged found meant" at bounding box center [388, 421] width 75 height 18
select select "meant"
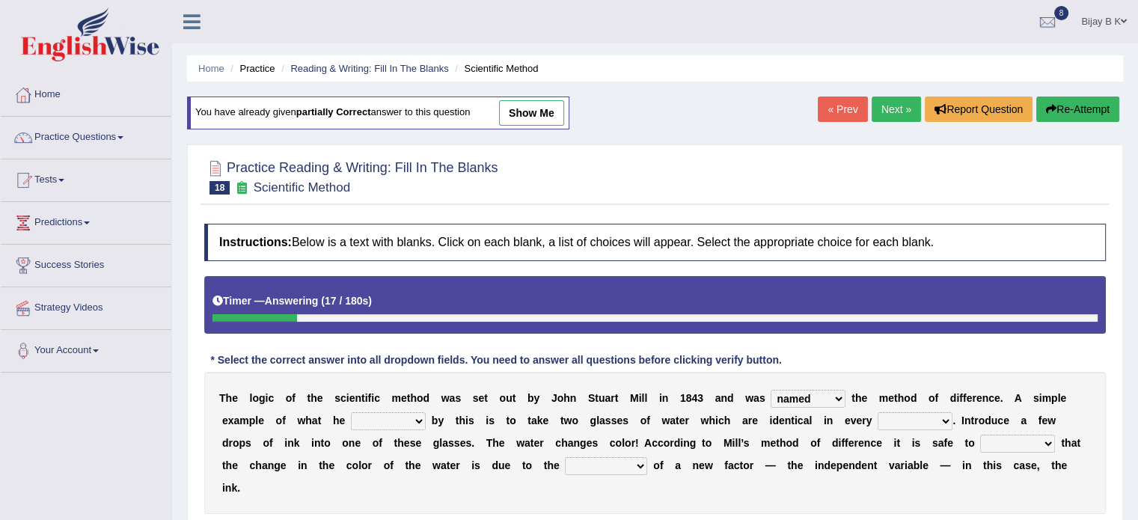
click at [351, 412] on select "capped charged found meant" at bounding box center [388, 421] width 75 height 18
click at [907, 412] on select "thought identity measure respect" at bounding box center [915, 421] width 75 height 18
select select "respect"
click at [878, 412] on select "thought identity measure respect" at bounding box center [915, 421] width 75 height 18
click at [1010, 441] on select "assume discuss prefer acclaim" at bounding box center [1017, 444] width 75 height 18
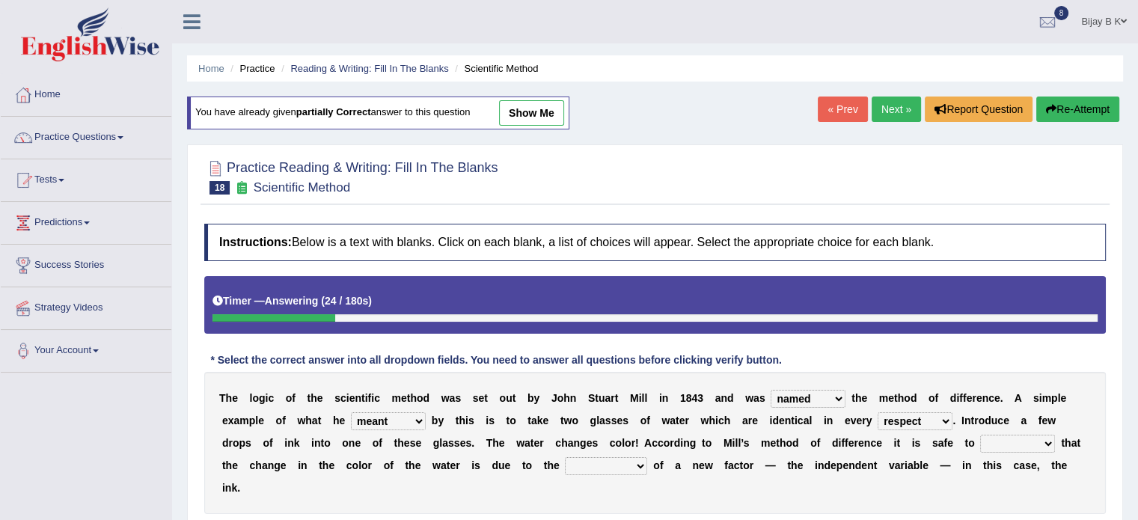
select select "assume"
click at [980, 435] on select "assume discuss prefer acclaim" at bounding box center [1017, 444] width 75 height 18
click at [597, 458] on select "introduction magnitude preparation purification" at bounding box center [606, 466] width 82 height 18
click at [565, 457] on select "introduction magnitude preparation purification" at bounding box center [606, 466] width 82 height 18
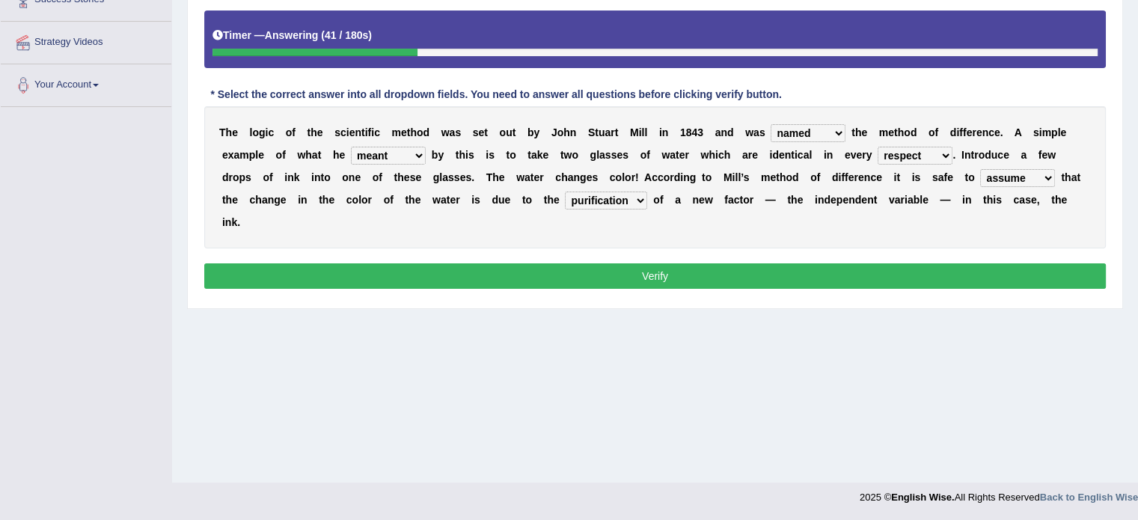
click at [591, 196] on select "introduction magnitude preparation purification" at bounding box center [606, 201] width 82 height 18
select select "introduction"
click at [565, 192] on select "introduction magnitude preparation purification" at bounding box center [606, 201] width 82 height 18
click at [596, 266] on button "Verify" at bounding box center [655, 275] width 902 height 25
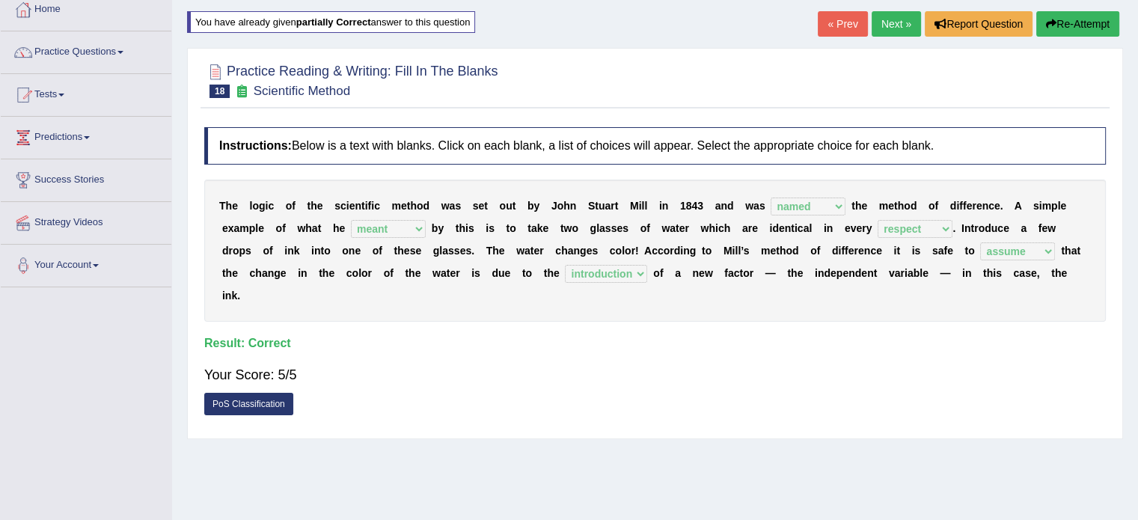
scroll to position [56, 0]
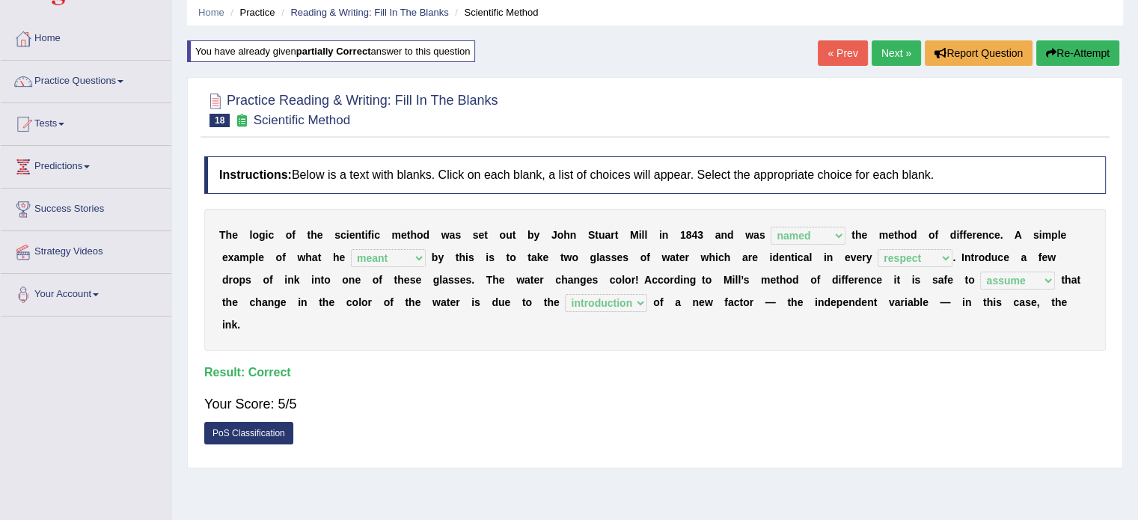
click at [843, 42] on link "« Prev" at bounding box center [842, 52] width 49 height 25
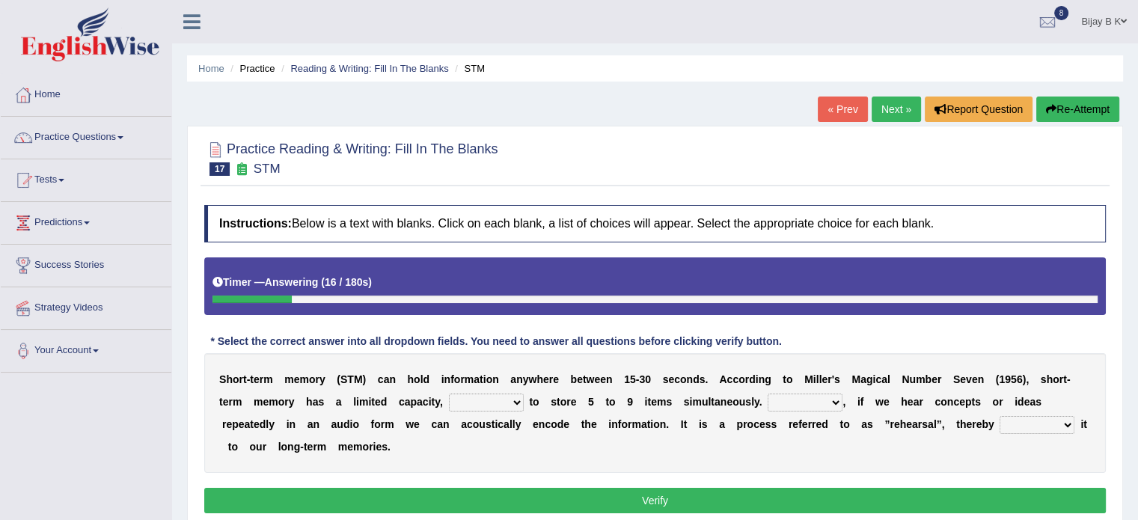
click at [473, 402] on select "being able is able be able unable" at bounding box center [486, 403] width 75 height 18
select select "unable"
click at [449, 394] on select "being able is able be able unable" at bounding box center [486, 403] width 75 height 18
click at [788, 401] on select "However So Moreover Therefore" at bounding box center [805, 403] width 75 height 18
select select "However"
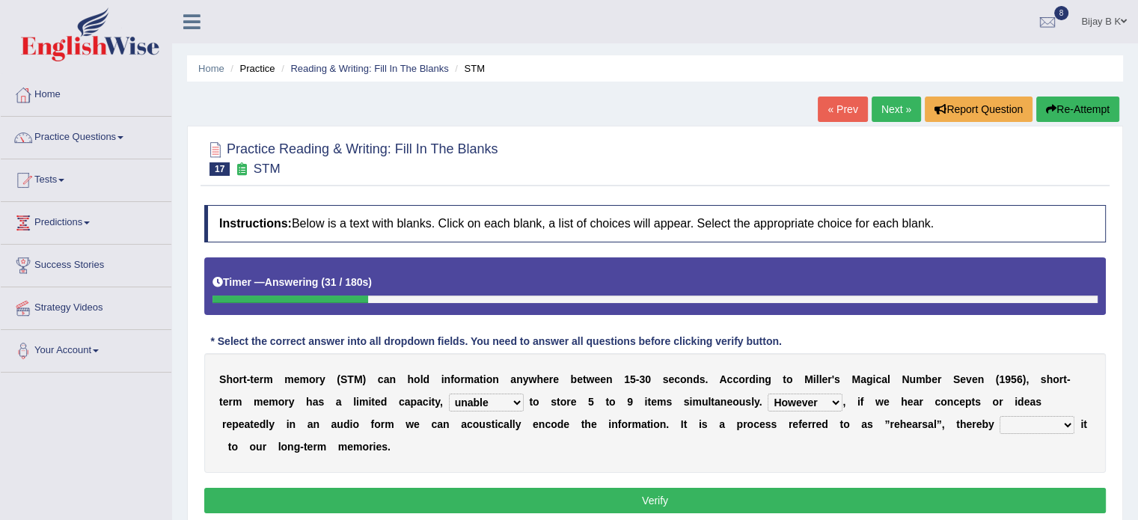
click at [768, 394] on select "However So Moreover Therefore" at bounding box center [805, 403] width 75 height 18
click at [1031, 424] on select "commit commits commiting commited" at bounding box center [1037, 425] width 75 height 18
select select "commited"
click at [1000, 416] on select "commit commits commiting commited" at bounding box center [1037, 425] width 75 height 18
click at [937, 504] on button "Verify" at bounding box center [655, 500] width 902 height 25
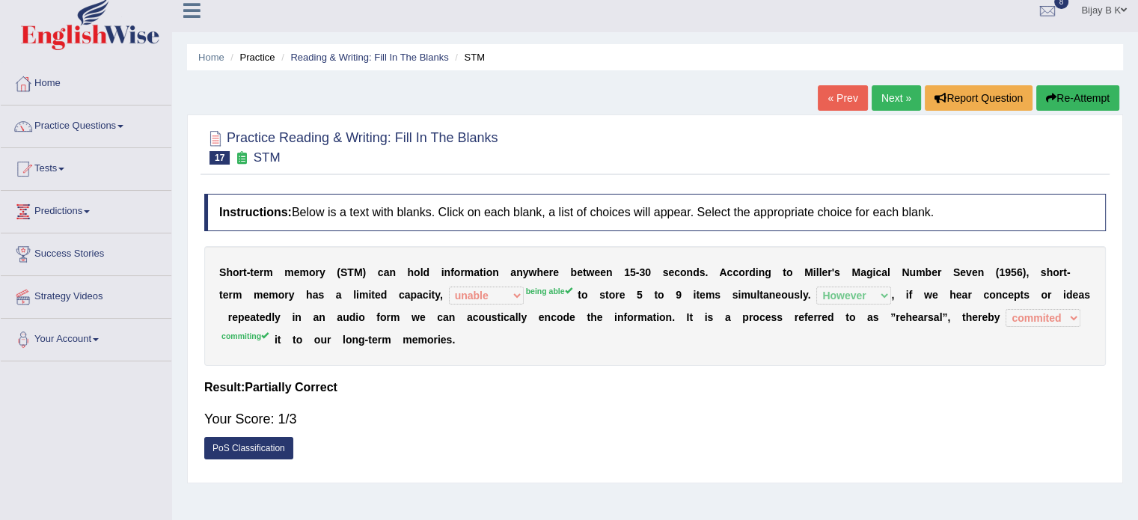
scroll to position [24, 0]
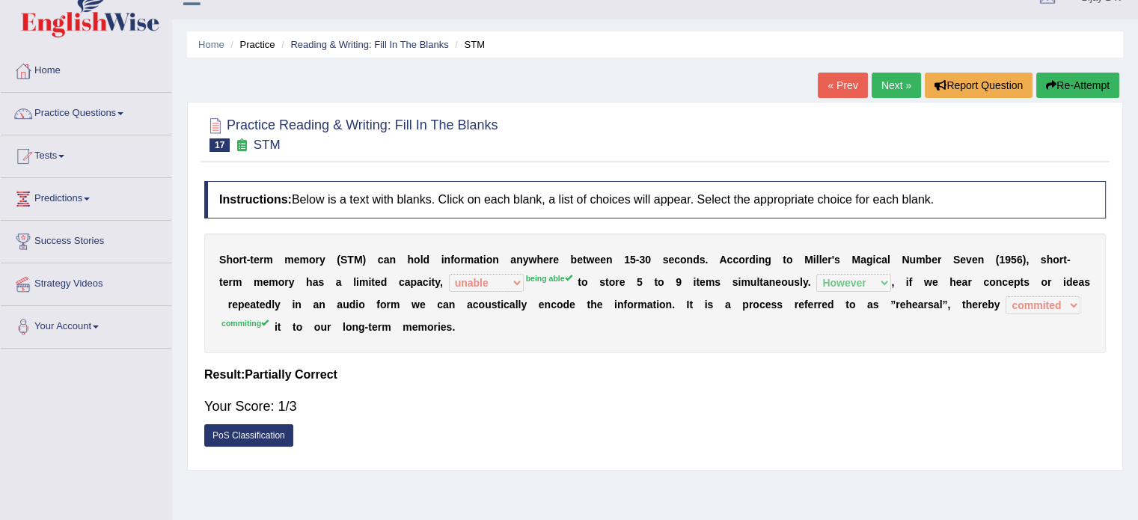
click at [1065, 85] on button "Re-Attempt" at bounding box center [1078, 85] width 83 height 25
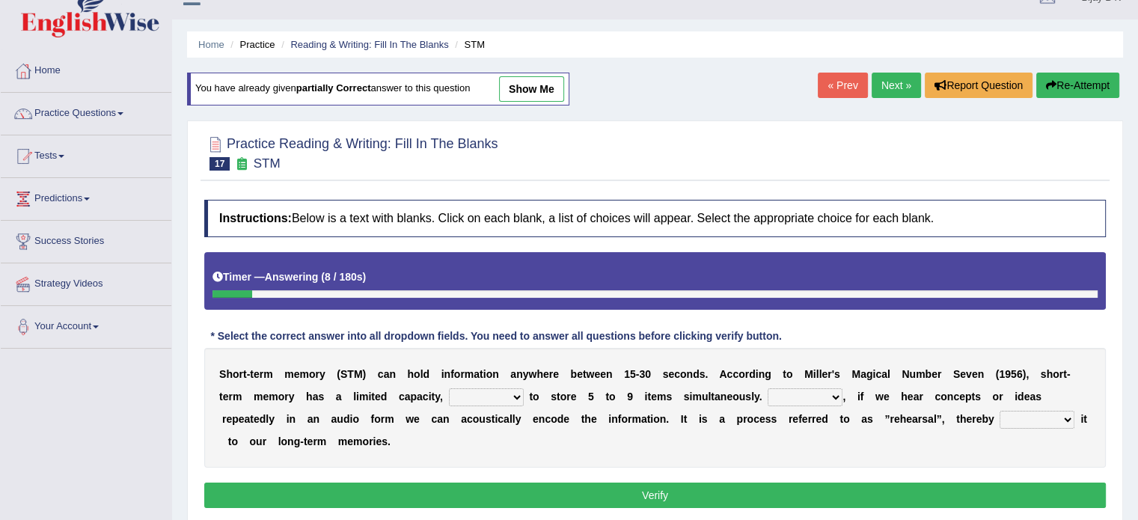
click at [478, 398] on select "being able is able be able unable" at bounding box center [486, 397] width 75 height 18
select select "being able"
click at [449, 388] on select "being able is able be able unable" at bounding box center [486, 397] width 75 height 18
click at [799, 388] on select "However So Moreover Therefore" at bounding box center [805, 397] width 75 height 18
select select "However"
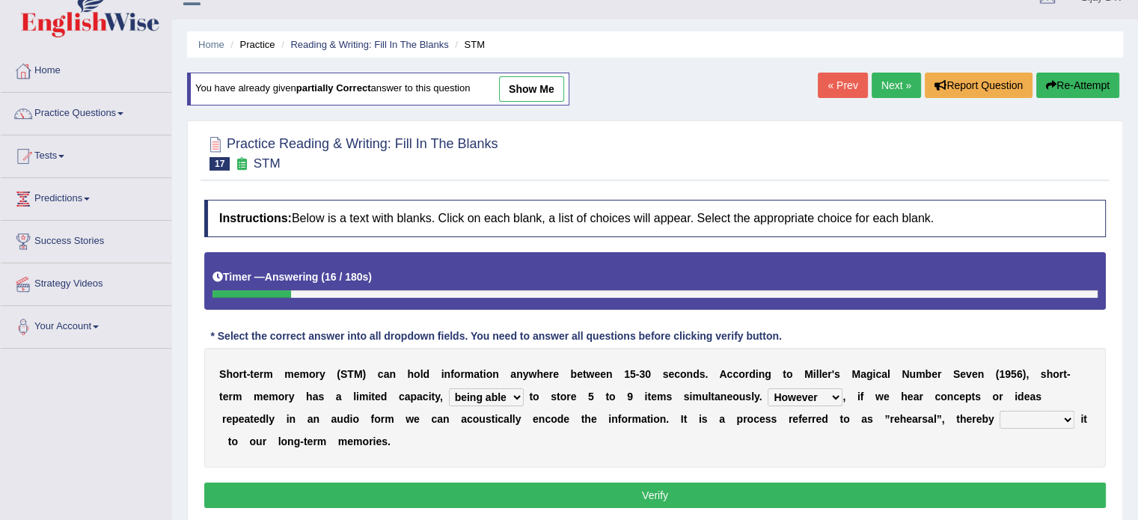
click at [768, 388] on select "However So Moreover Therefore" at bounding box center [805, 397] width 75 height 18
click at [1034, 421] on select "commit commits commiting commited" at bounding box center [1037, 420] width 75 height 18
select select "commiting"
click at [1000, 411] on select "commit commits commiting commited" at bounding box center [1037, 420] width 75 height 18
click at [1003, 498] on button "Verify" at bounding box center [655, 495] width 902 height 25
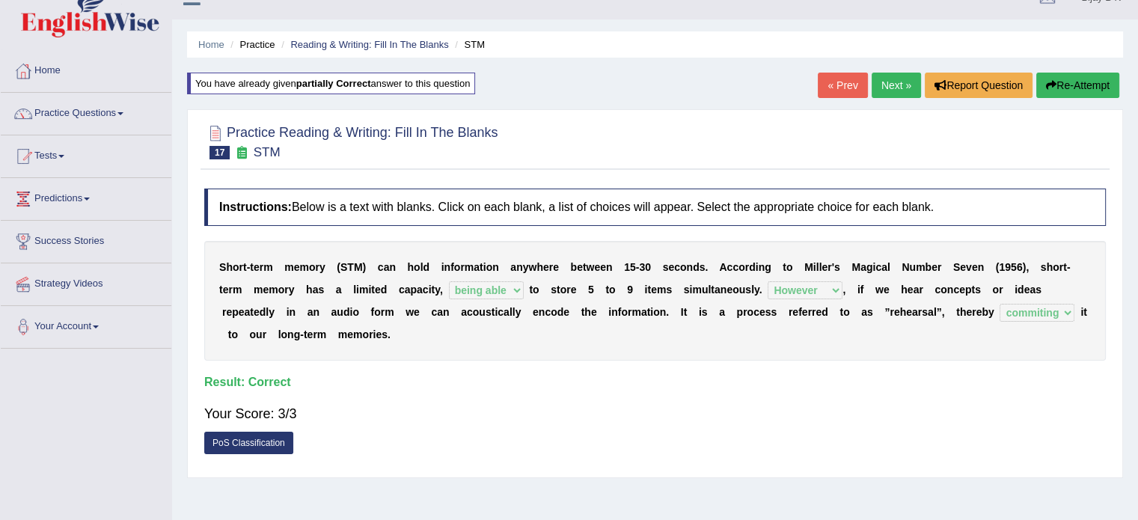
click at [826, 80] on link "« Prev" at bounding box center [842, 85] width 49 height 25
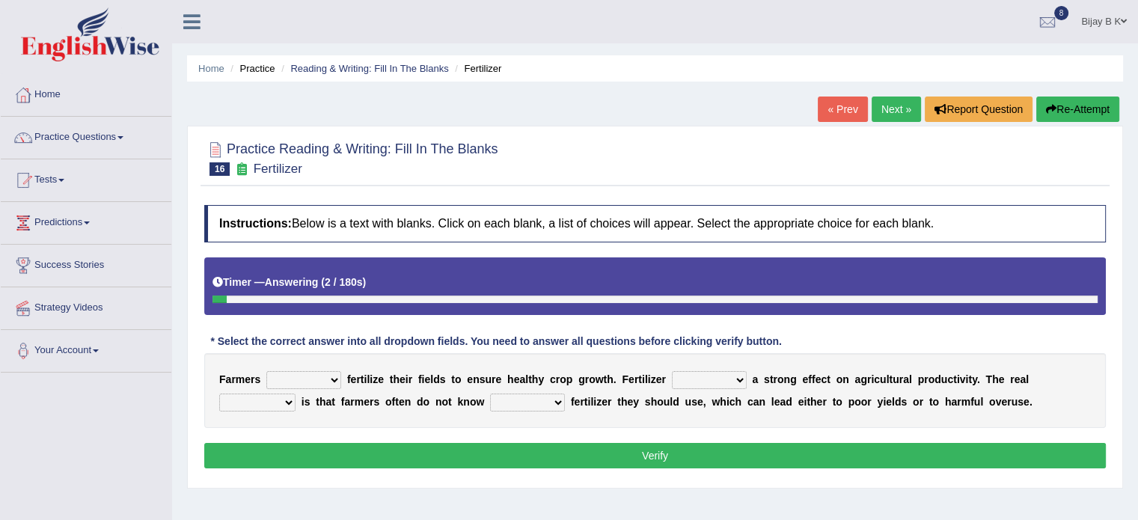
click at [299, 376] on select "must should need can" at bounding box center [303, 380] width 75 height 18
select select "need"
click at [266, 371] on select "must should need can" at bounding box center [303, 380] width 75 height 18
click at [692, 371] on select "has had have having" at bounding box center [709, 380] width 75 height 18
select select "has"
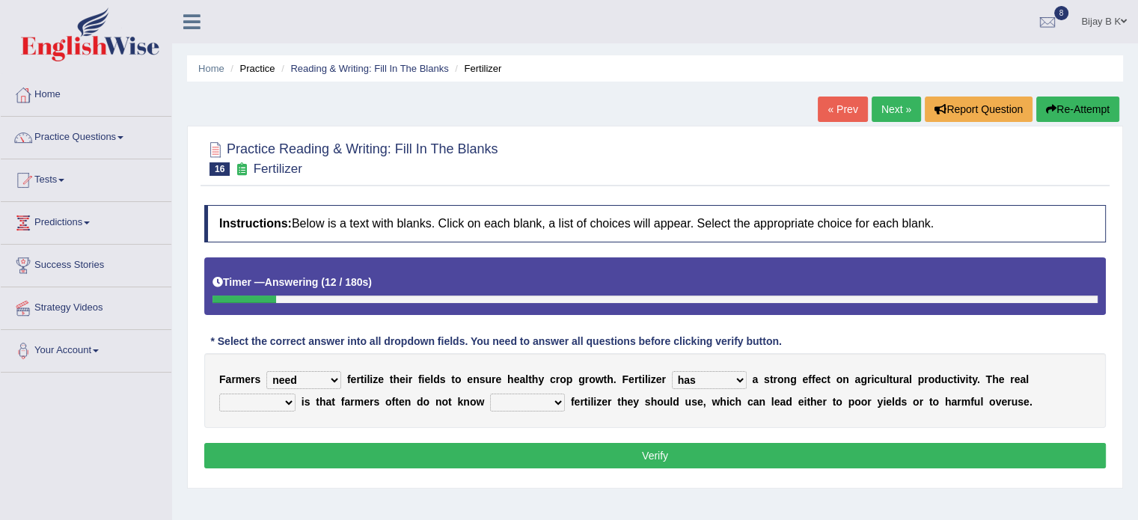
click at [672, 371] on select "has had have having" at bounding box center [709, 380] width 75 height 18
click at [266, 397] on select "problem question conclusion answer" at bounding box center [257, 403] width 76 height 18
select select "conclusion"
click at [219, 394] on select "problem question conclusion answer" at bounding box center [257, 403] width 76 height 18
click at [503, 399] on select "how much how many however so much" at bounding box center [527, 403] width 75 height 18
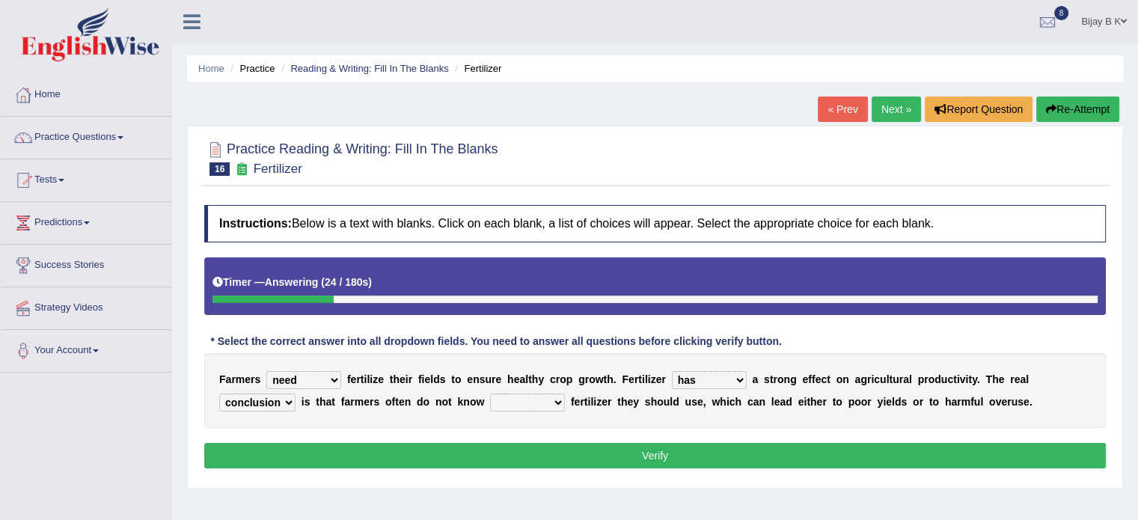
select select "however"
click at [490, 394] on select "how much how many however so much" at bounding box center [527, 403] width 75 height 18
click at [542, 458] on button "Verify" at bounding box center [655, 455] width 902 height 25
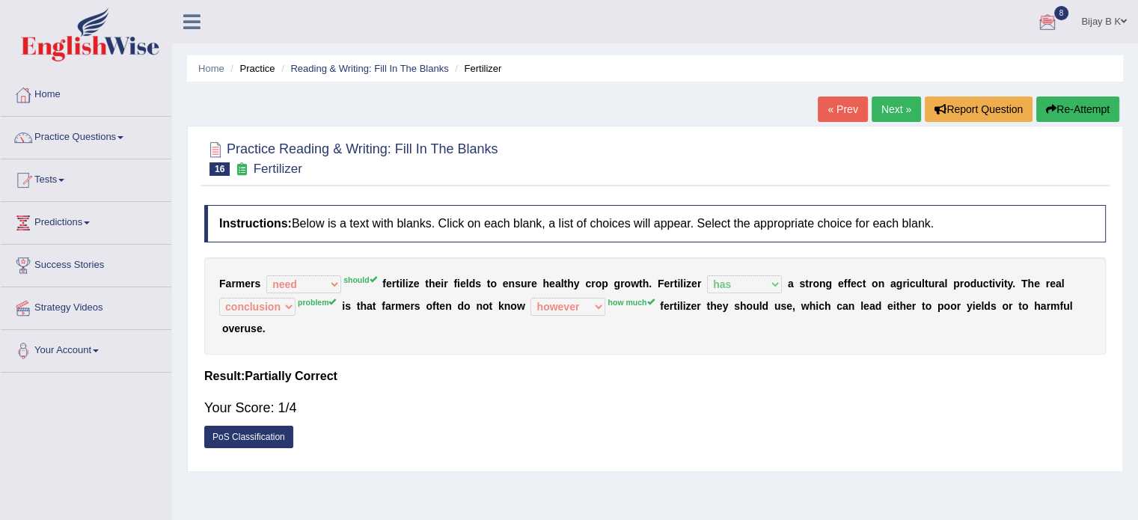
click at [1069, 97] on button "Re-Attempt" at bounding box center [1078, 109] width 83 height 25
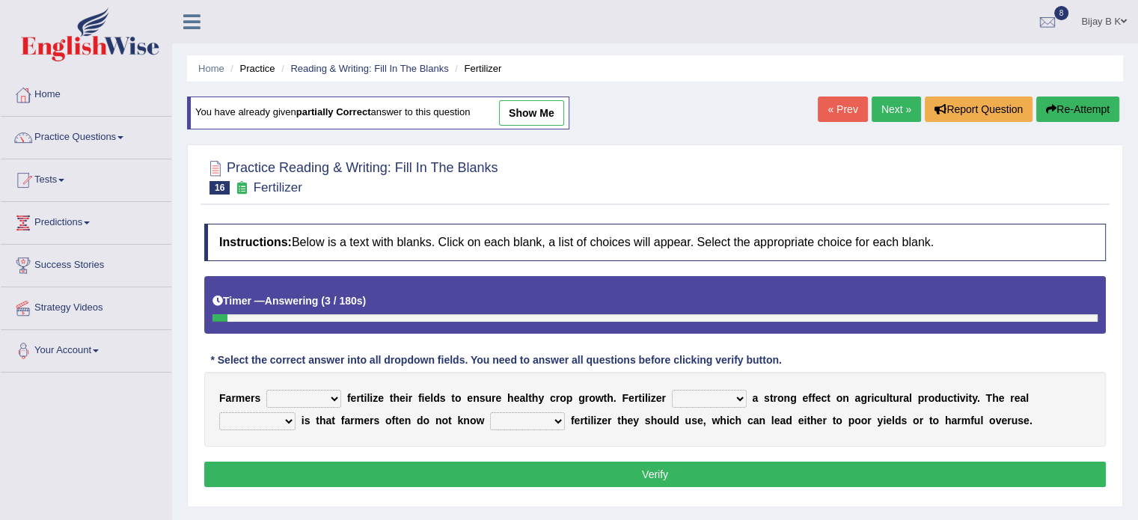
click at [302, 399] on select "must should need can" at bounding box center [303, 399] width 75 height 18
select select "should"
click at [266, 390] on select "must should need can" at bounding box center [303, 399] width 75 height 18
click at [695, 395] on select "has had have having" at bounding box center [709, 399] width 75 height 18
select select "has"
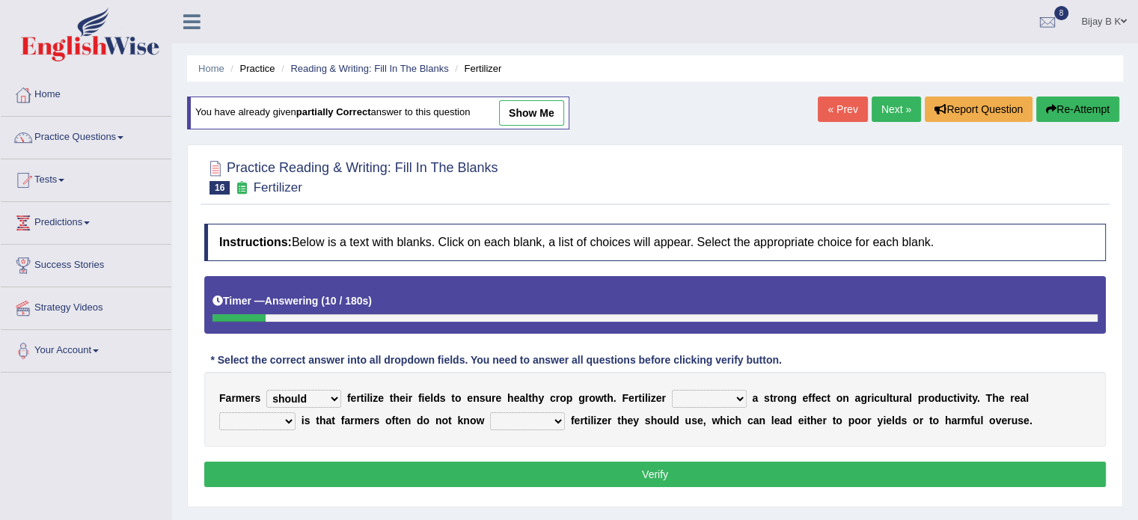
click at [672, 390] on select "has had have having" at bounding box center [709, 399] width 75 height 18
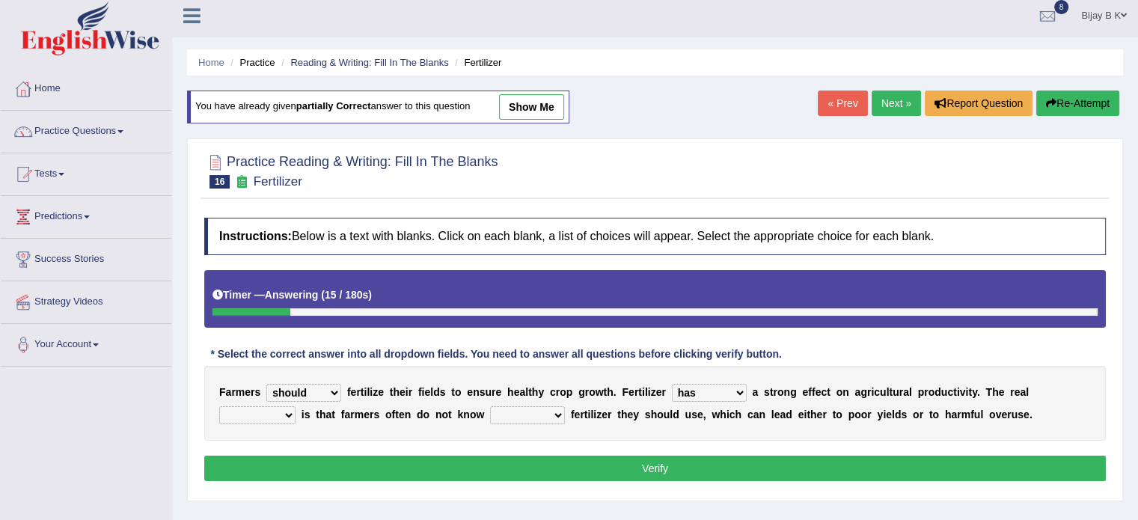
click at [273, 412] on select "problem question conclusion answer" at bounding box center [257, 415] width 76 height 18
select select "problem"
click at [219, 406] on select "problem question conclusion answer" at bounding box center [257, 415] width 76 height 18
click at [509, 409] on select "how much how many however so much" at bounding box center [527, 415] width 75 height 18
select select "how much"
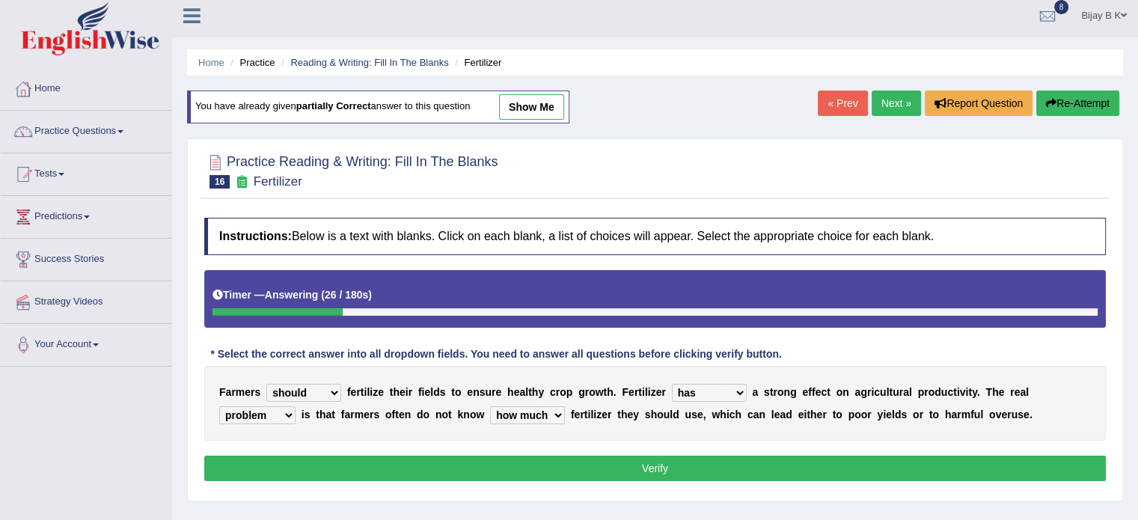
click at [490, 406] on select "how much how many however so much" at bounding box center [527, 415] width 75 height 18
click at [263, 415] on select "problem question conclusion answer" at bounding box center [257, 415] width 76 height 18
click at [336, 460] on button "Verify" at bounding box center [655, 468] width 902 height 25
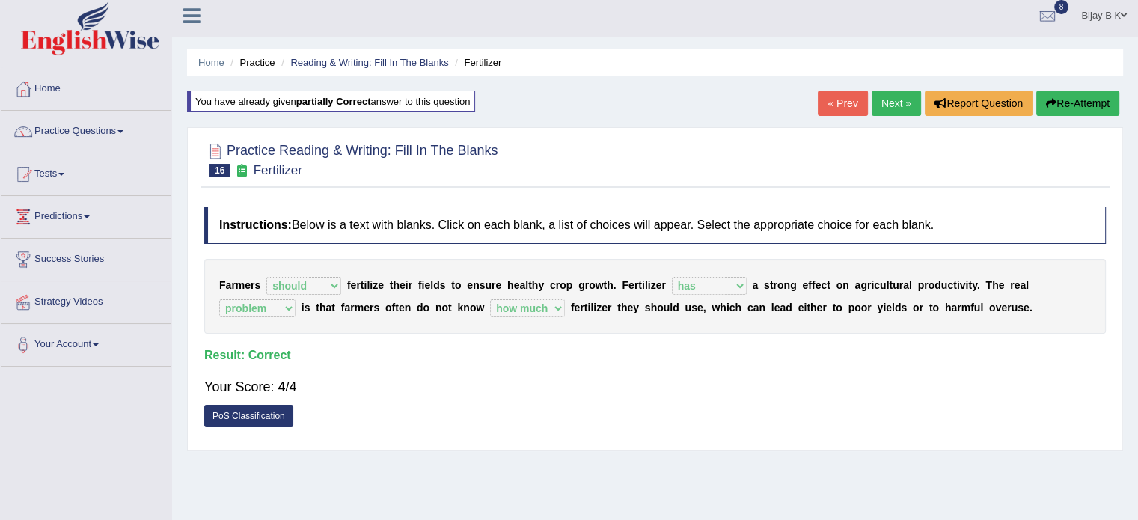
click at [825, 95] on link "« Prev" at bounding box center [842, 103] width 49 height 25
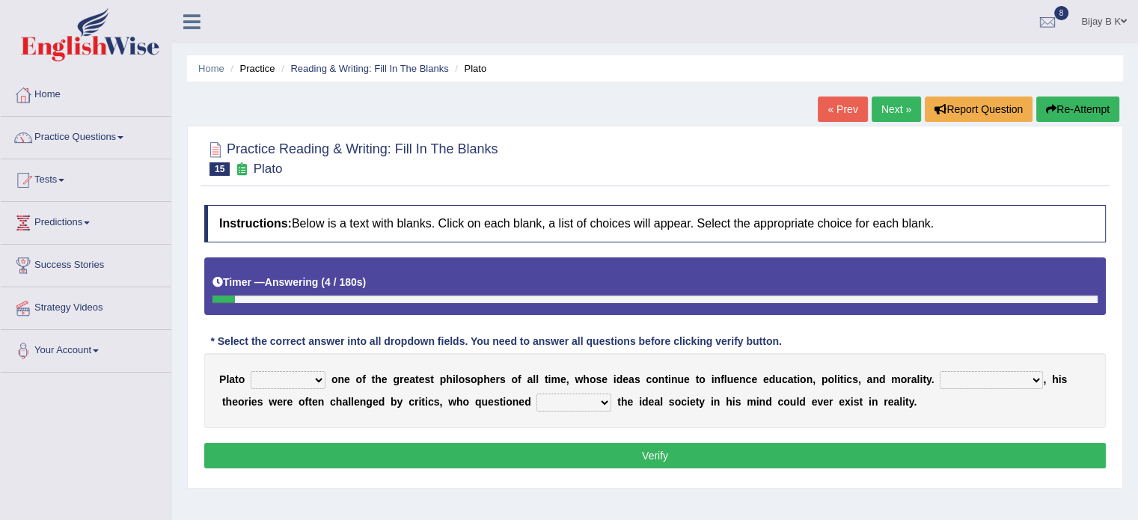
click at [280, 378] on select "keeps comes claims remains" at bounding box center [288, 380] width 75 height 18
select select "comes"
click at [251, 371] on select "keeps comes claims remains" at bounding box center [288, 380] width 75 height 18
click at [1063, 107] on button "Re-Attempt" at bounding box center [1078, 109] width 83 height 25
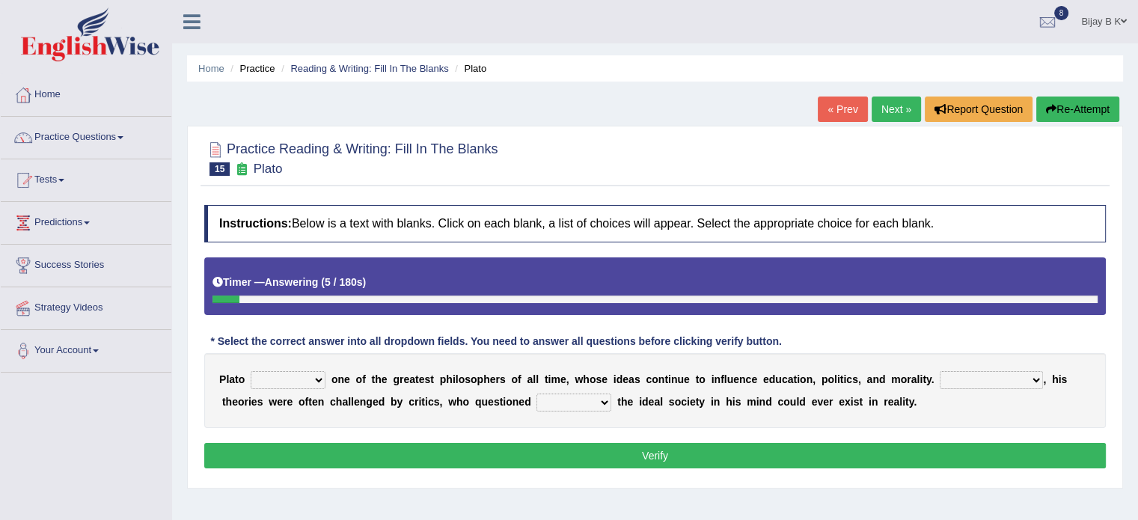
click at [284, 376] on select "keeps comes claims remains" at bounding box center [288, 380] width 75 height 18
select select "remains"
click at [251, 371] on select "keeps comes claims remains" at bounding box center [288, 380] width 75 height 18
click at [1002, 376] on select "Notwithstanding So However Whatever" at bounding box center [991, 380] width 103 height 18
click at [940, 371] on select "Notwithstanding So However Whatever" at bounding box center [991, 380] width 103 height 18
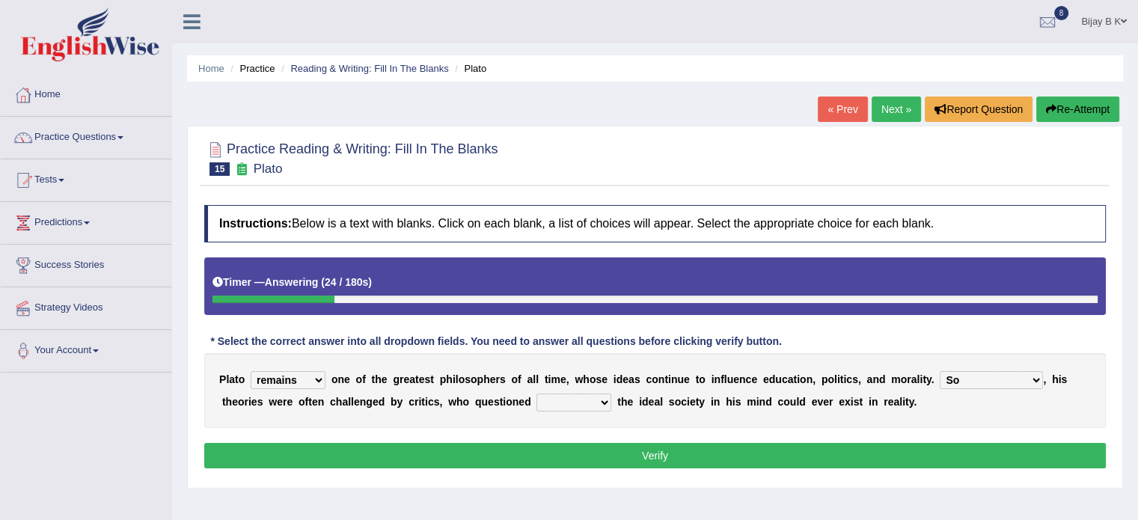
click at [985, 375] on select "Notwithstanding So However Whatever" at bounding box center [991, 380] width 103 height 18
select select "However"
click at [940, 371] on select "Notwithstanding So However Whatever" at bounding box center [991, 380] width 103 height 18
click at [557, 394] on select "which what that whether" at bounding box center [574, 403] width 75 height 18
select select "whether"
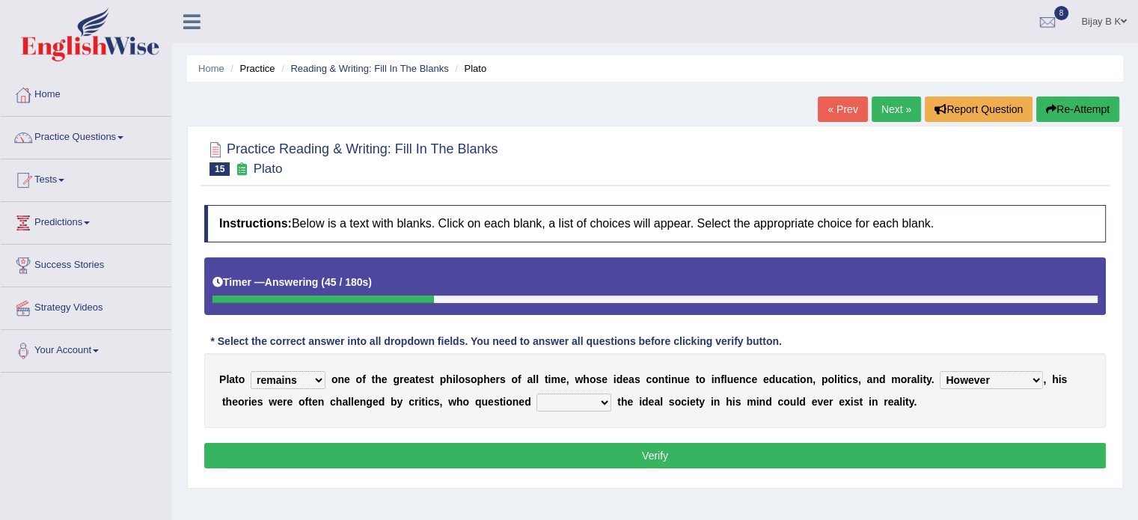
click at [537, 394] on select "which what that whether" at bounding box center [574, 403] width 75 height 18
click at [623, 452] on button "Verify" at bounding box center [655, 455] width 902 height 25
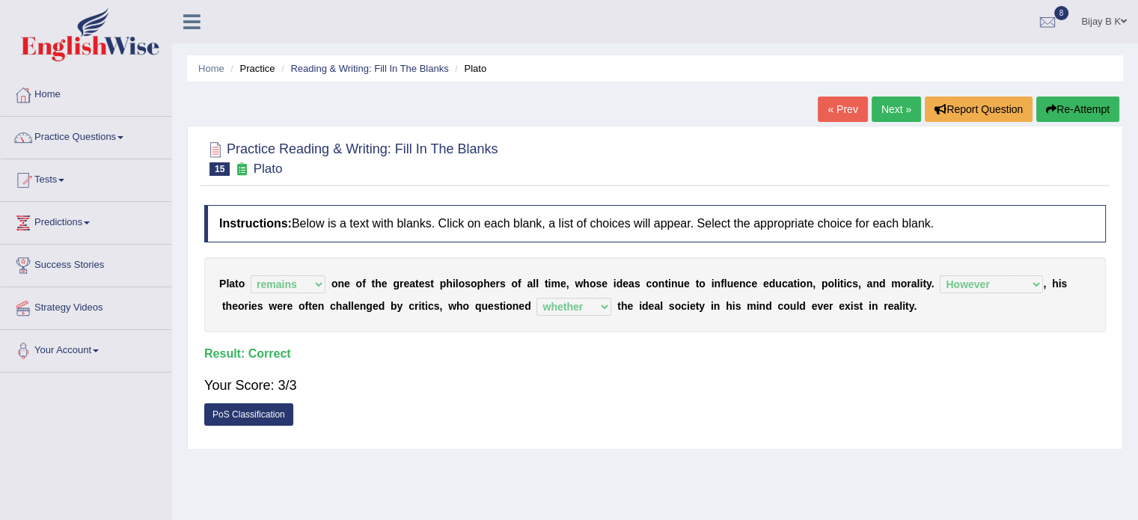
click at [836, 113] on link "« Prev" at bounding box center [842, 109] width 49 height 25
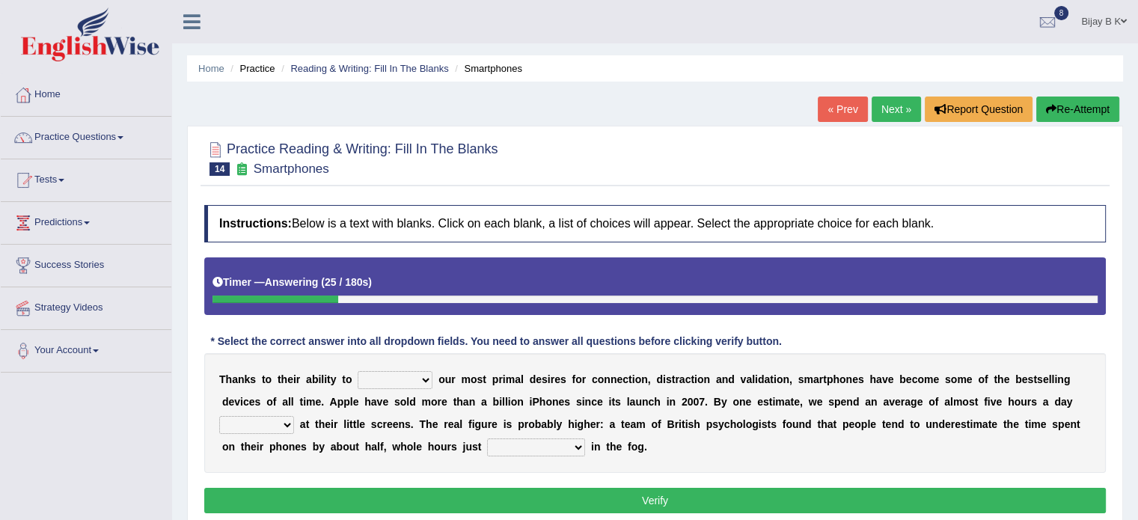
click at [380, 375] on select "hijack describe sharpen conserve" at bounding box center [395, 380] width 75 height 18
select select "sharpen"
click at [358, 371] on select "hijack describe sharpen conserve" at bounding box center [395, 380] width 75 height 18
click at [267, 421] on select "watching waggling snoring staring" at bounding box center [256, 425] width 75 height 18
select select "staring"
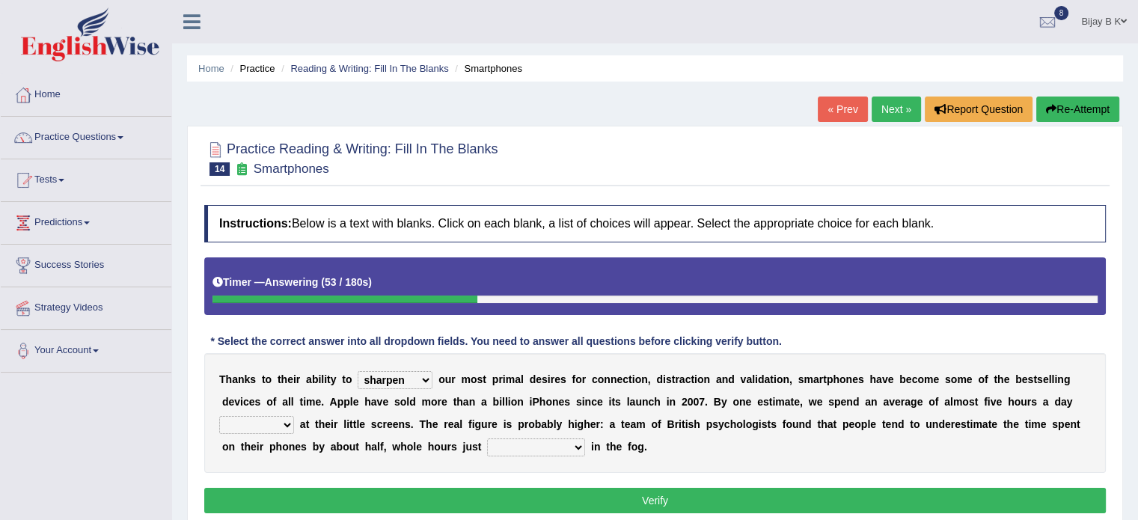
click at [219, 416] on select "watching waggling snoring staring" at bounding box center [256, 425] width 75 height 18
click at [503, 439] on select "has evaporated evaporating evaporate evaporates" at bounding box center [536, 448] width 98 height 18
select select "evaporating"
click at [487, 439] on select "has evaporated evaporating evaporate evaporates" at bounding box center [536, 448] width 98 height 18
click at [502, 502] on button "Verify" at bounding box center [655, 500] width 902 height 25
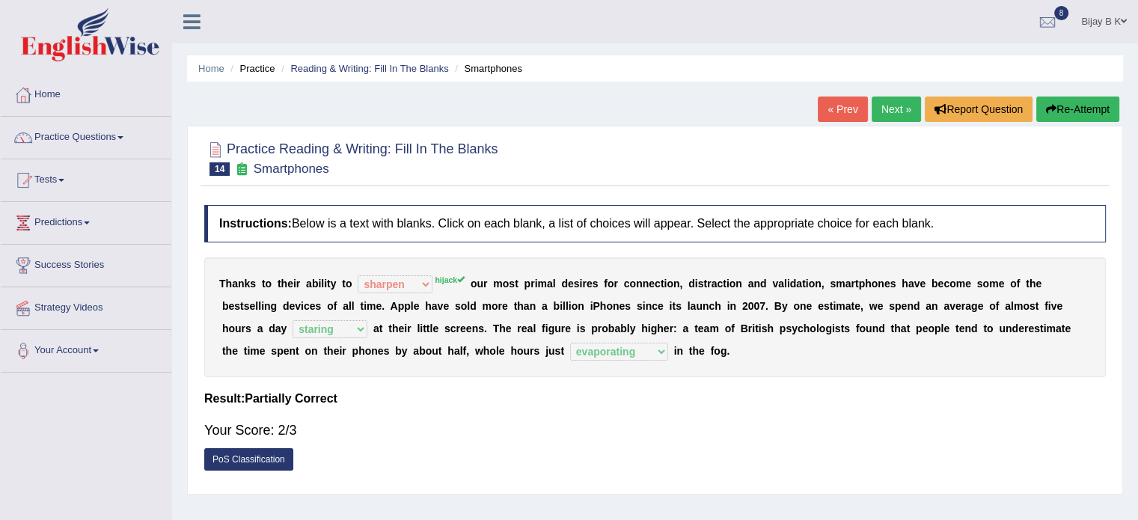
click at [843, 100] on link "« Prev" at bounding box center [842, 109] width 49 height 25
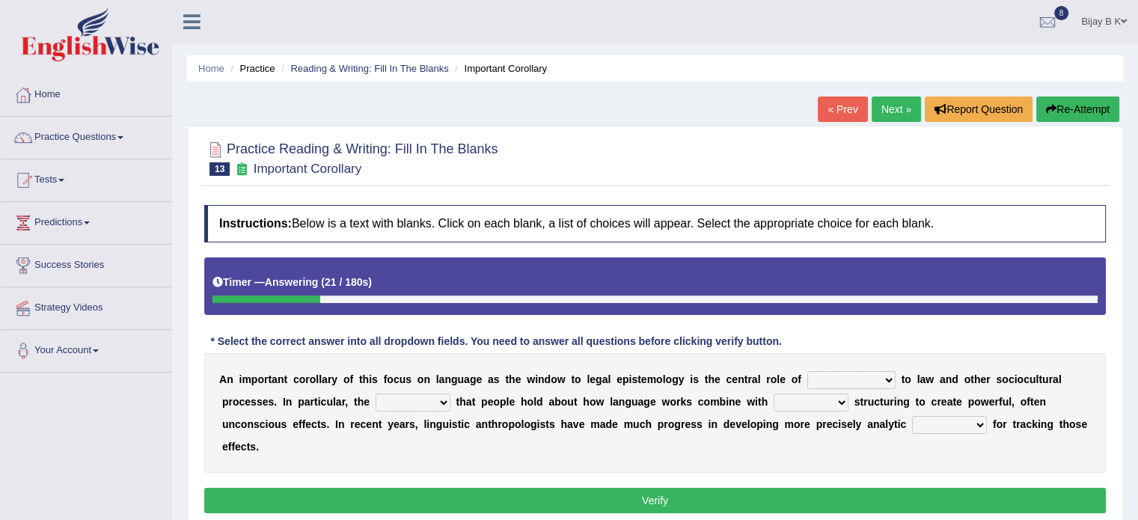
click at [838, 375] on select "discourse epoch dialect acquaintance" at bounding box center [852, 380] width 88 height 18
select select "dialect"
click at [808, 371] on select "discourse epoch dialect acquaintance" at bounding box center [852, 380] width 88 height 18
click at [382, 402] on select "deviation besmirch consent ideas" at bounding box center [413, 403] width 75 height 18
select select "consent"
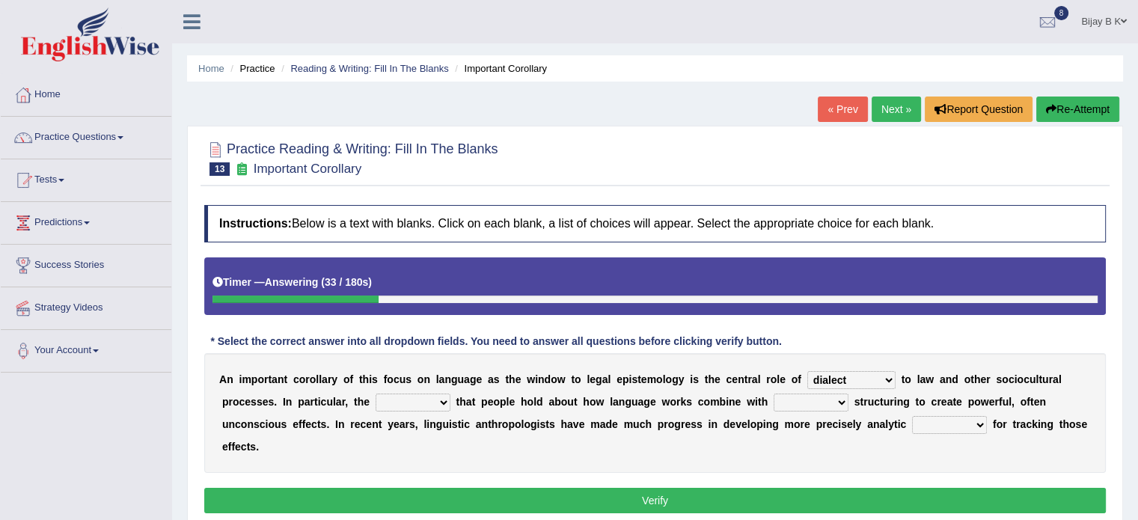
click at [376, 394] on select "deviation besmirch consent ideas" at bounding box center [413, 403] width 75 height 18
click at [813, 403] on select "mandatory linguistic legitimate customary" at bounding box center [811, 403] width 75 height 18
select select "customary"
click at [774, 394] on select "mandatory linguistic legitimate customary" at bounding box center [811, 403] width 75 height 18
click at [934, 423] on select "tools appetite albums stroke" at bounding box center [949, 425] width 75 height 18
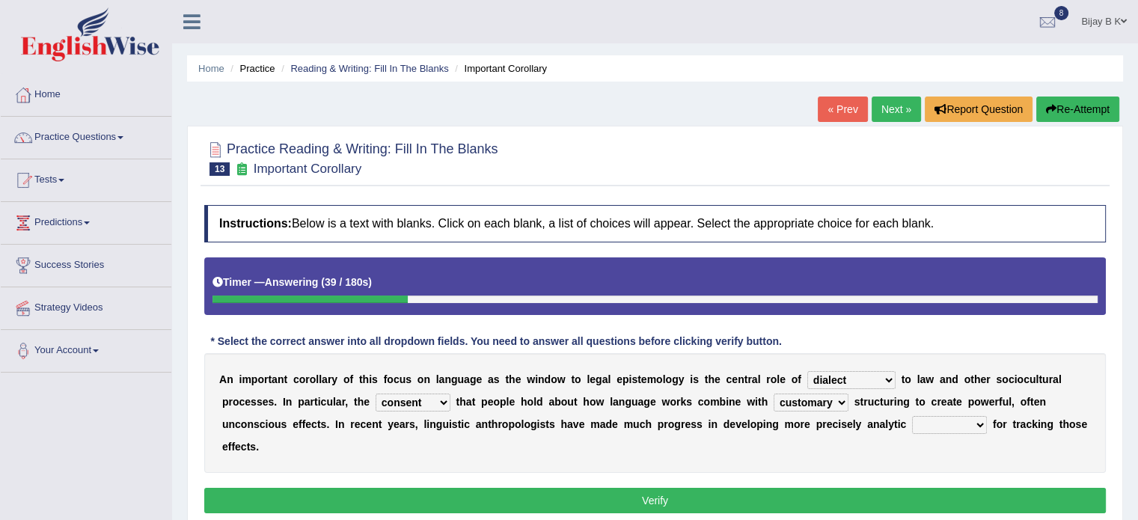
select select "stroke"
click at [912, 416] on select "tools appetite albums stroke" at bounding box center [949, 425] width 75 height 18
click at [877, 498] on button "Verify" at bounding box center [655, 500] width 902 height 25
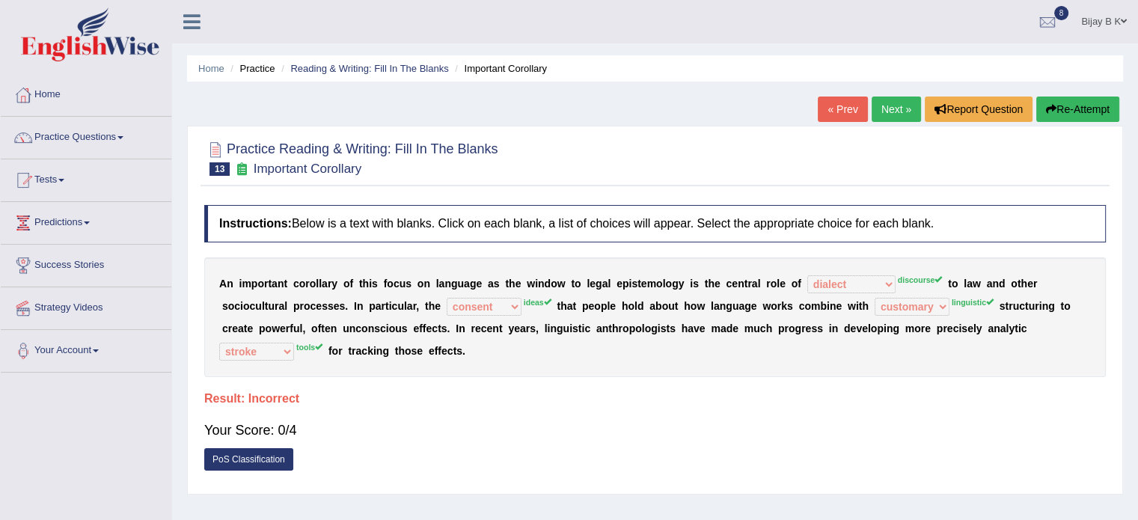
click at [841, 105] on link "« Prev" at bounding box center [842, 109] width 49 height 25
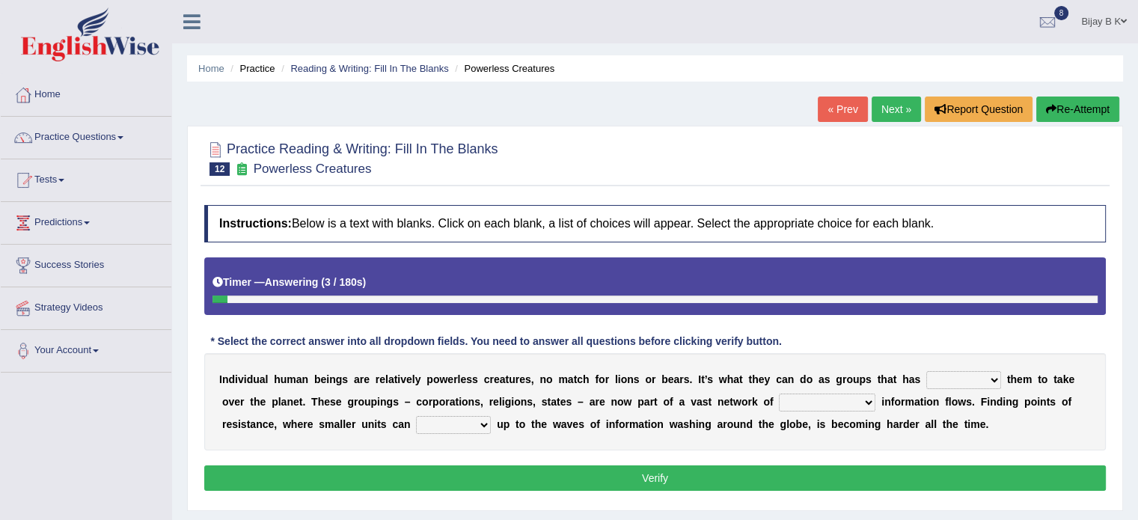
click at [962, 378] on select "enabled contended embodied conjured" at bounding box center [964, 380] width 75 height 18
click at [840, 388] on div "I n d i v i d u a l h u m a n b e i n g s a r e r e l a t i v e l y p o w e r l…" at bounding box center [655, 401] width 902 height 97
click at [849, 400] on select "interconnected overlapping fastened exploited" at bounding box center [827, 403] width 97 height 18
click at [455, 418] on select "stand raise hail pump" at bounding box center [453, 425] width 75 height 18
click at [452, 434] on div "I n d i v i d u a l h u m a n b e i n g s a r e r e l a t i v e l y p o w e r l…" at bounding box center [655, 401] width 902 height 97
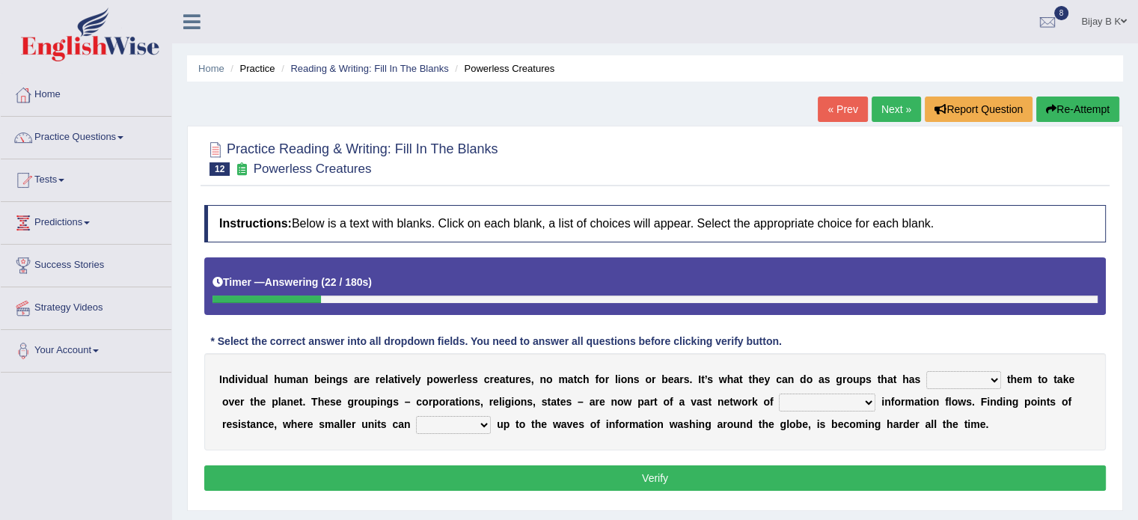
click at [308, 274] on div "Timer — Answering ( 22 / 180s ) Skip" at bounding box center [655, 282] width 885 height 26
click at [646, 478] on button "Verify" at bounding box center [655, 477] width 902 height 25
click at [947, 373] on select "enabled contended embodied conjured" at bounding box center [964, 380] width 75 height 18
drag, startPoint x: 947, startPoint y: 373, endPoint x: 957, endPoint y: 373, distance: 10.5
click at [957, 373] on select "enabled contended embodied conjured" at bounding box center [964, 380] width 75 height 18
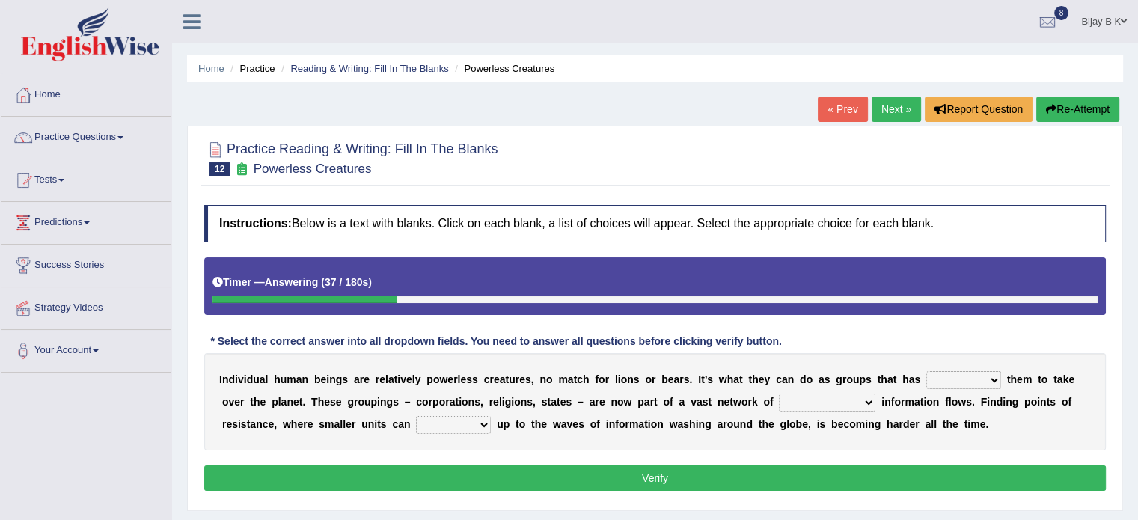
click at [957, 373] on select "enabled contended embodied conjured" at bounding box center [964, 380] width 75 height 18
drag, startPoint x: 871, startPoint y: 91, endPoint x: 898, endPoint y: 98, distance: 28.0
click at [898, 98] on div "Home Practice Reading & Writing: Fill In The Blanks Powerless Creatures « Prev …" at bounding box center [655, 374] width 966 height 748
click at [898, 98] on link "Next »" at bounding box center [896, 109] width 49 height 25
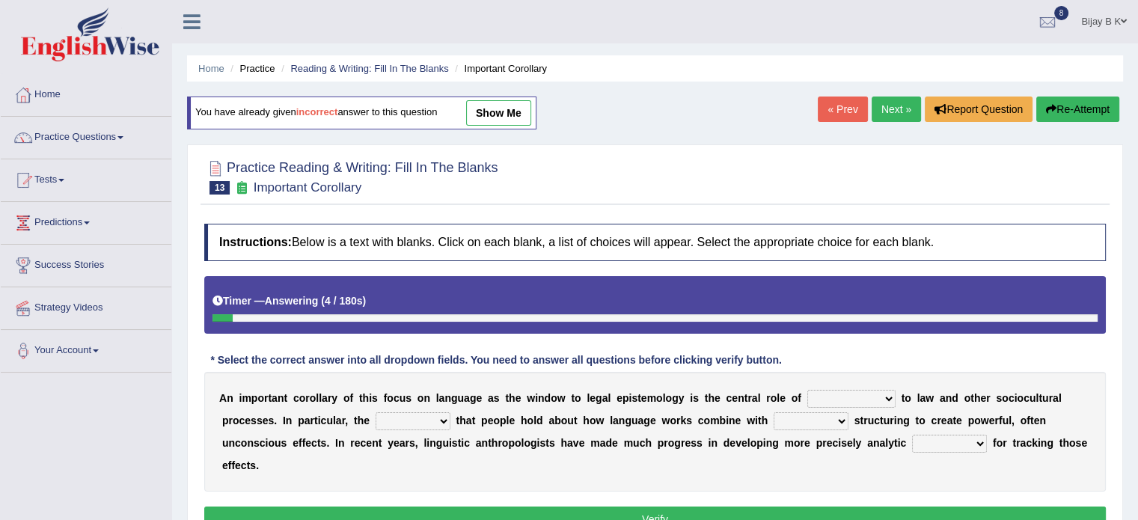
click at [849, 394] on select "discourse epoch dialect acquaintance" at bounding box center [852, 399] width 88 height 18
click at [787, 424] on select "mandatory linguistic legitimate customary" at bounding box center [811, 421] width 75 height 18
